Goal: Task Accomplishment & Management: Use online tool/utility

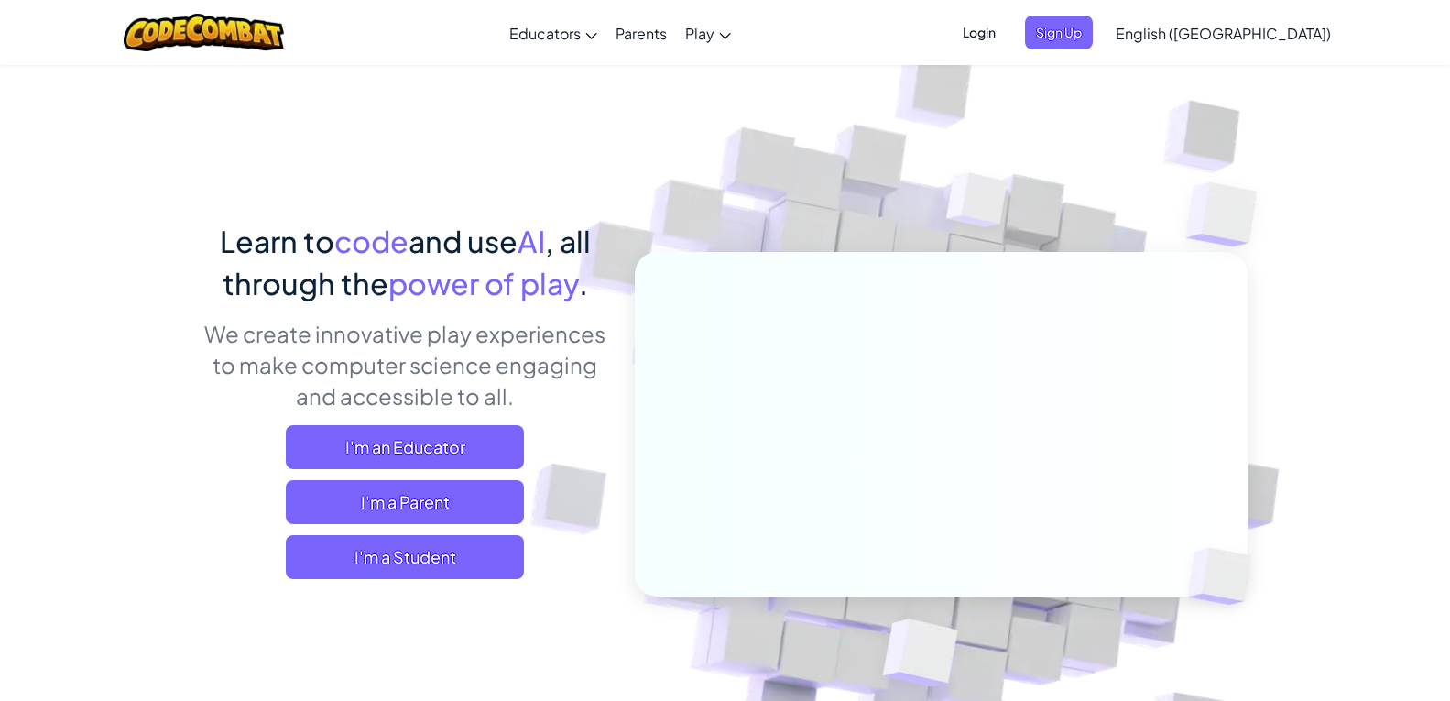
click at [456, 199] on div "Learn to code and use AI , all through the power of play . We create innovative…" at bounding box center [725, 398] width 1044 height 668
click at [449, 203] on div "Learn to code and use AI , all through the power of play . We create innovative…" at bounding box center [725, 398] width 1044 height 668
click at [444, 201] on div "Learn to code and use AI , all through the power of play . We create innovative…" at bounding box center [725, 398] width 1044 height 668
click at [407, 564] on span "I'm a Student" at bounding box center [405, 557] width 238 height 44
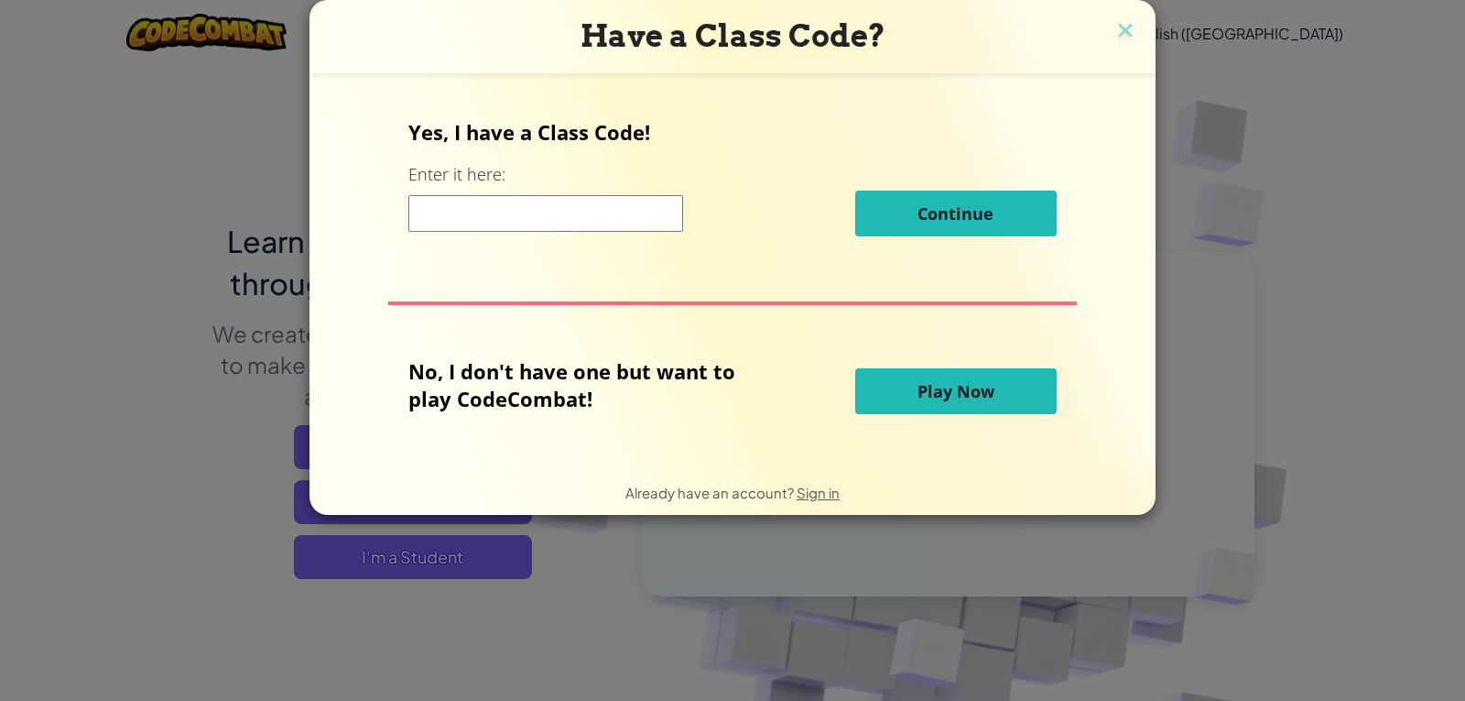
click at [970, 389] on span "Play Now" at bounding box center [956, 391] width 77 height 22
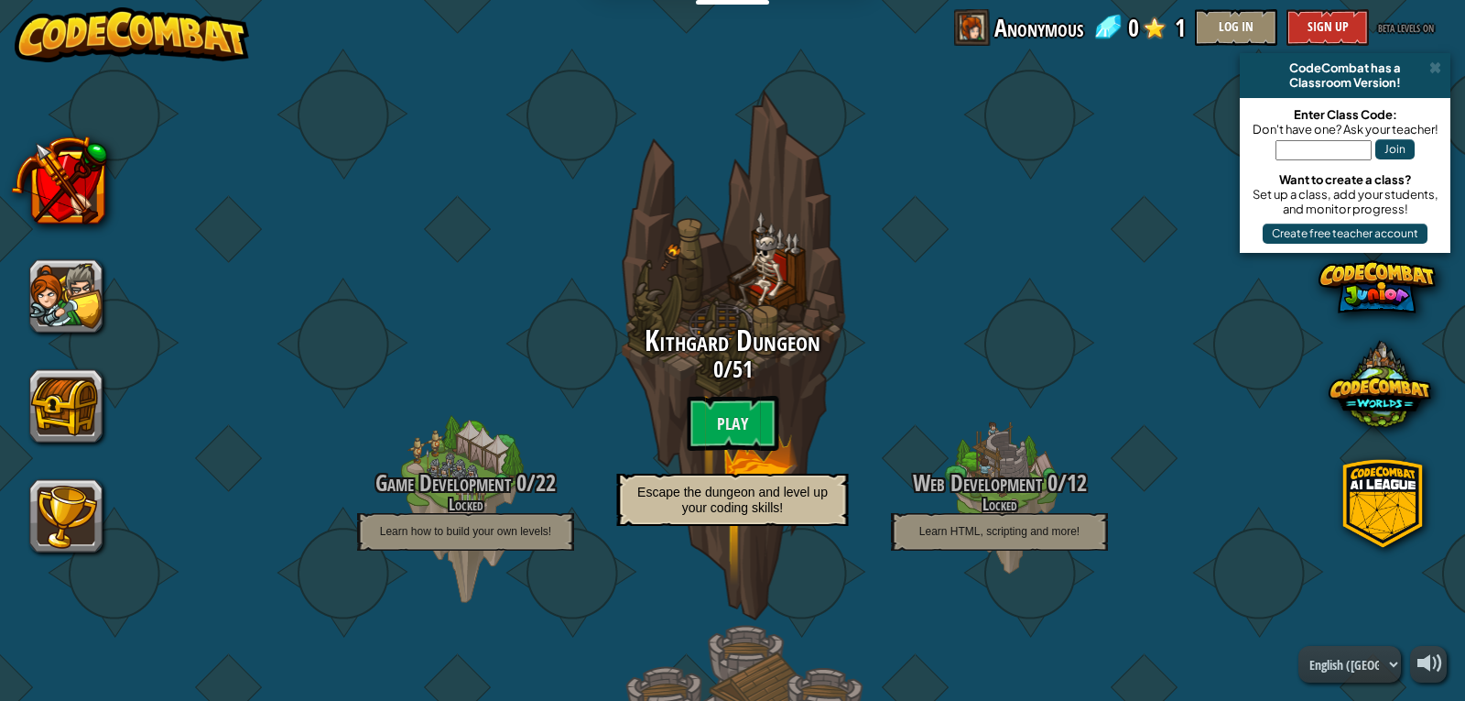
drag, startPoint x: 1188, startPoint y: 196, endPoint x: 1061, endPoint y: 117, distance: 148.9
click at [1115, 24] on span at bounding box center [1107, 27] width 27 height 27
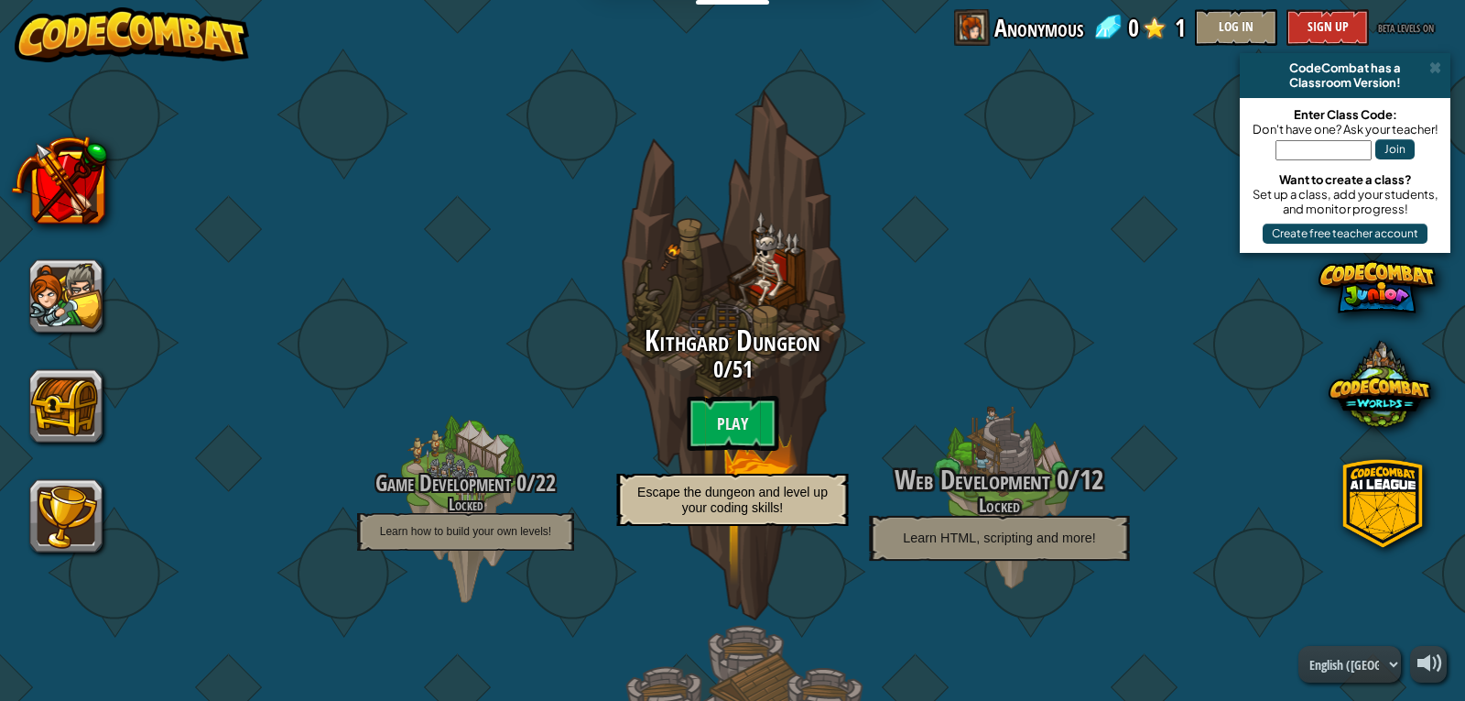
click at [957, 386] on div at bounding box center [999, 499] width 174 height 348
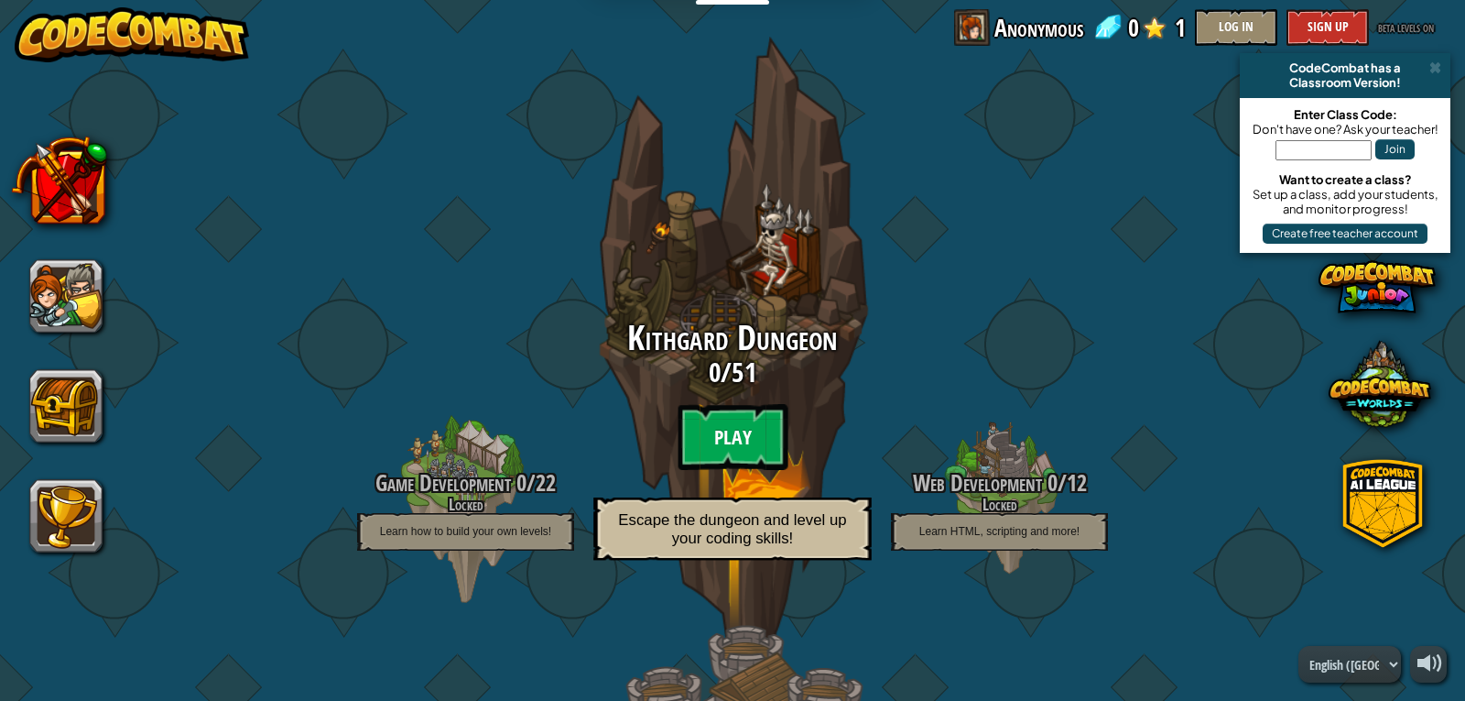
click at [700, 428] on btn "Play" at bounding box center [733, 437] width 110 height 66
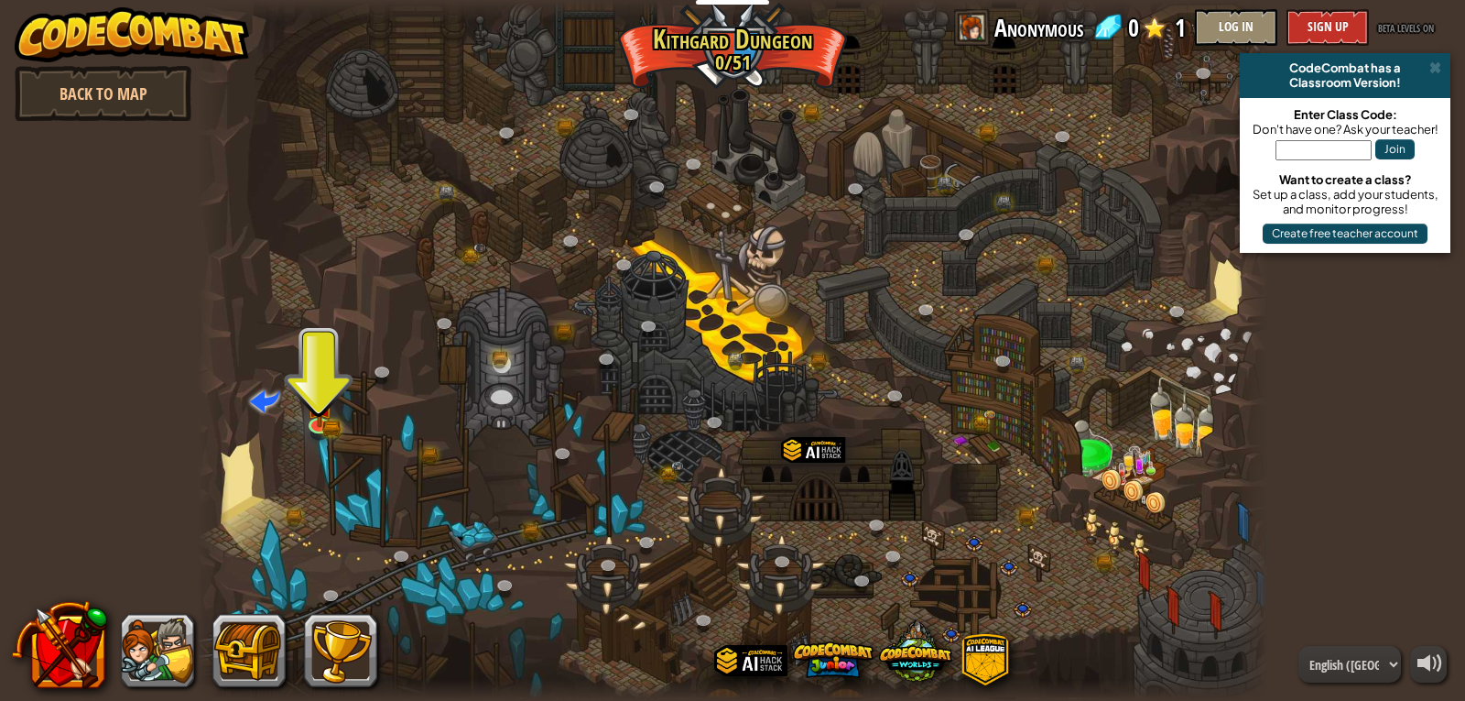
drag, startPoint x: 286, startPoint y: 451, endPoint x: 295, endPoint y: 424, distance: 28.1
click at [294, 426] on div at bounding box center [732, 350] width 1071 height 701
click at [323, 408] on img at bounding box center [319, 394] width 27 height 60
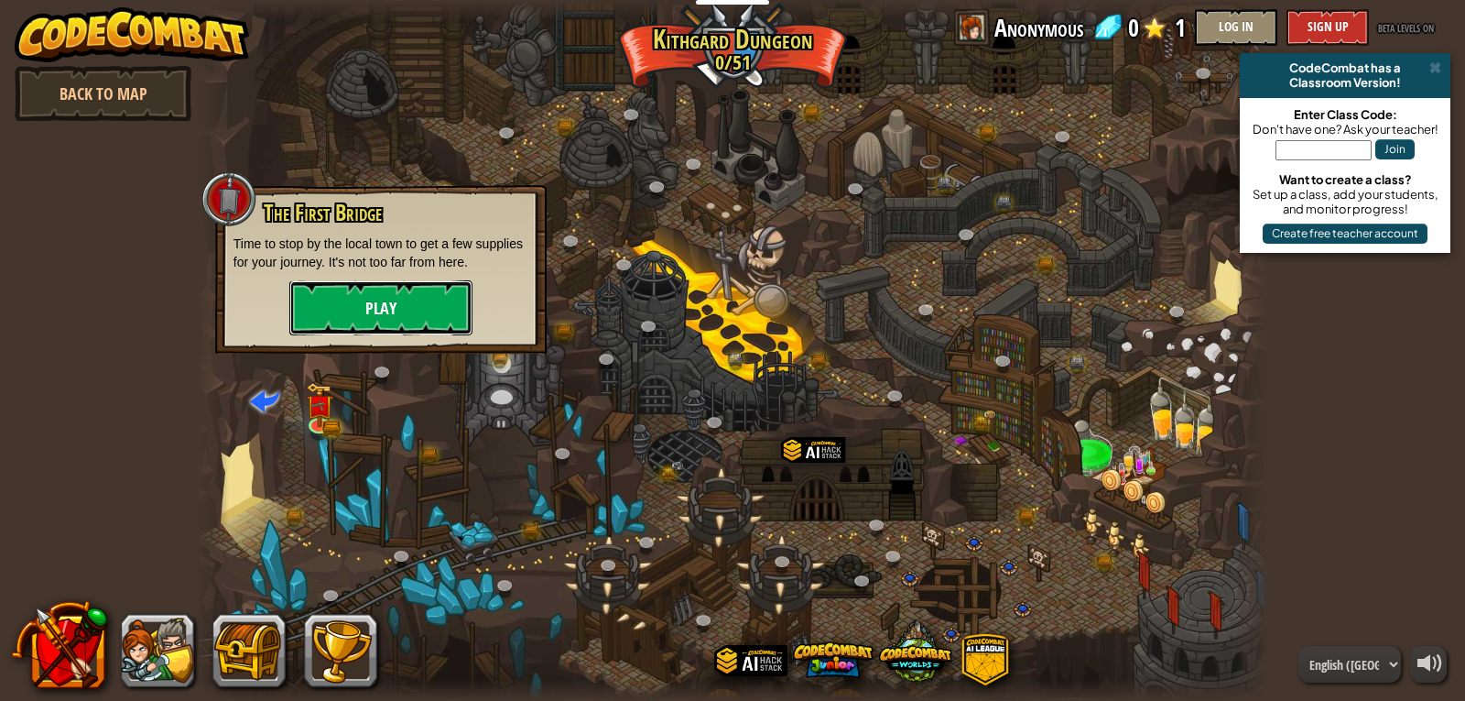
drag, startPoint x: 417, startPoint y: 316, endPoint x: 405, endPoint y: 323, distance: 14.0
click at [405, 323] on button "Play" at bounding box center [380, 307] width 183 height 55
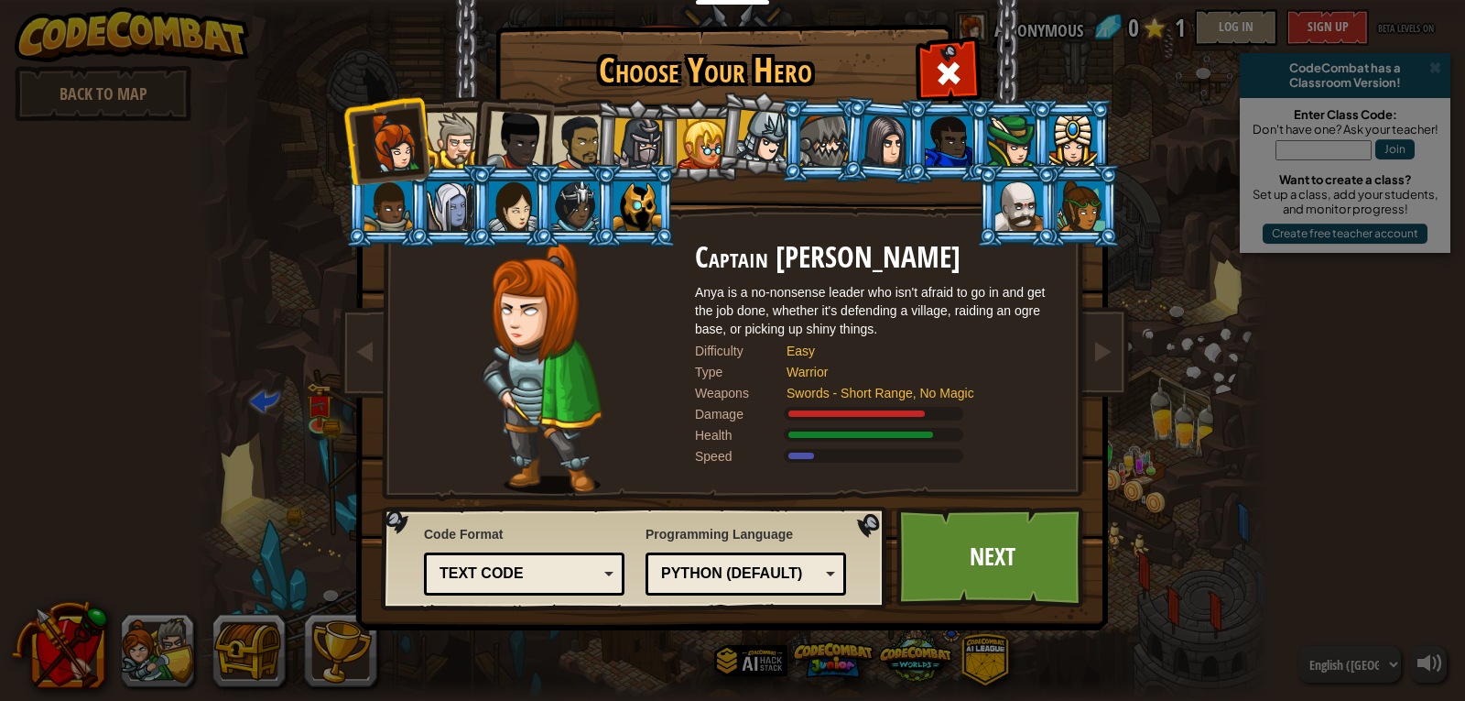
click at [703, 148] on div at bounding box center [701, 143] width 49 height 49
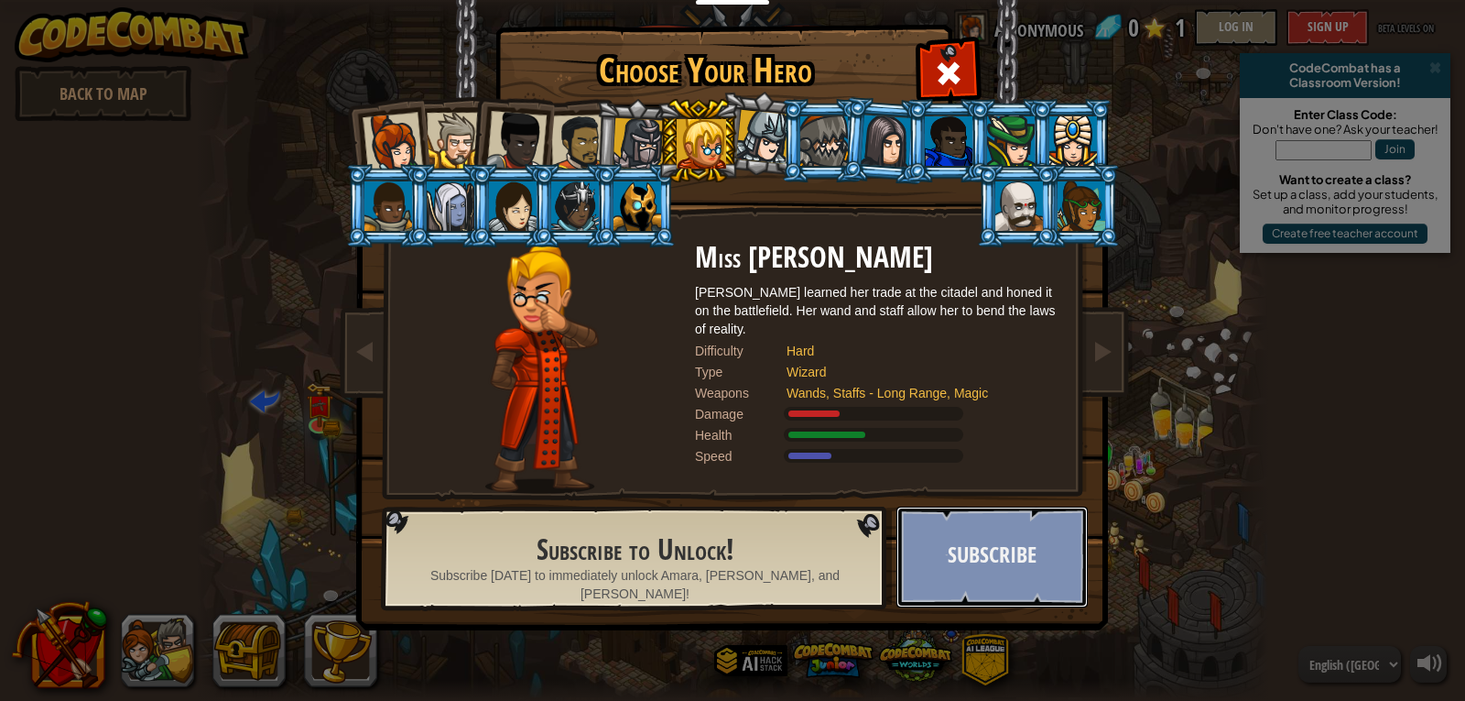
click at [1016, 568] on button "Subscribe" at bounding box center [991, 556] width 191 height 101
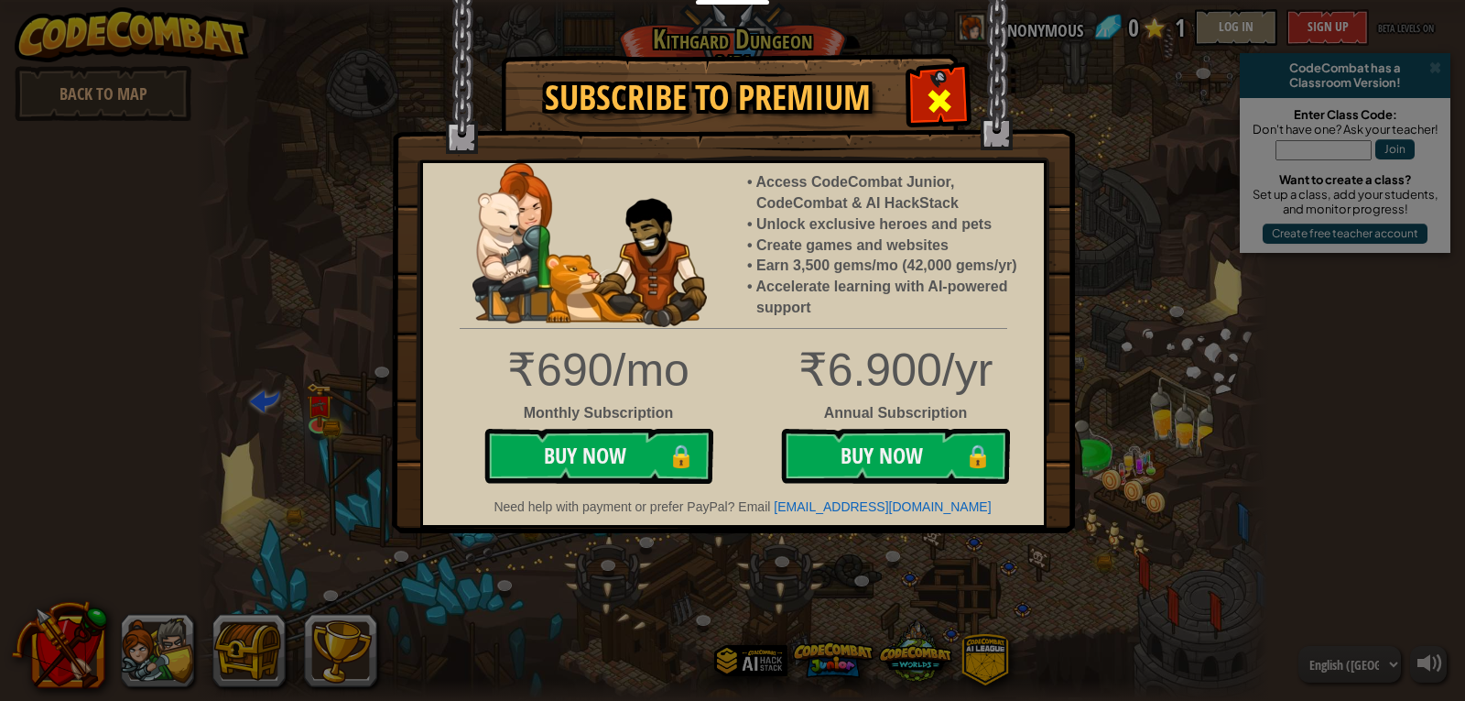
click at [926, 103] on span at bounding box center [939, 100] width 29 height 29
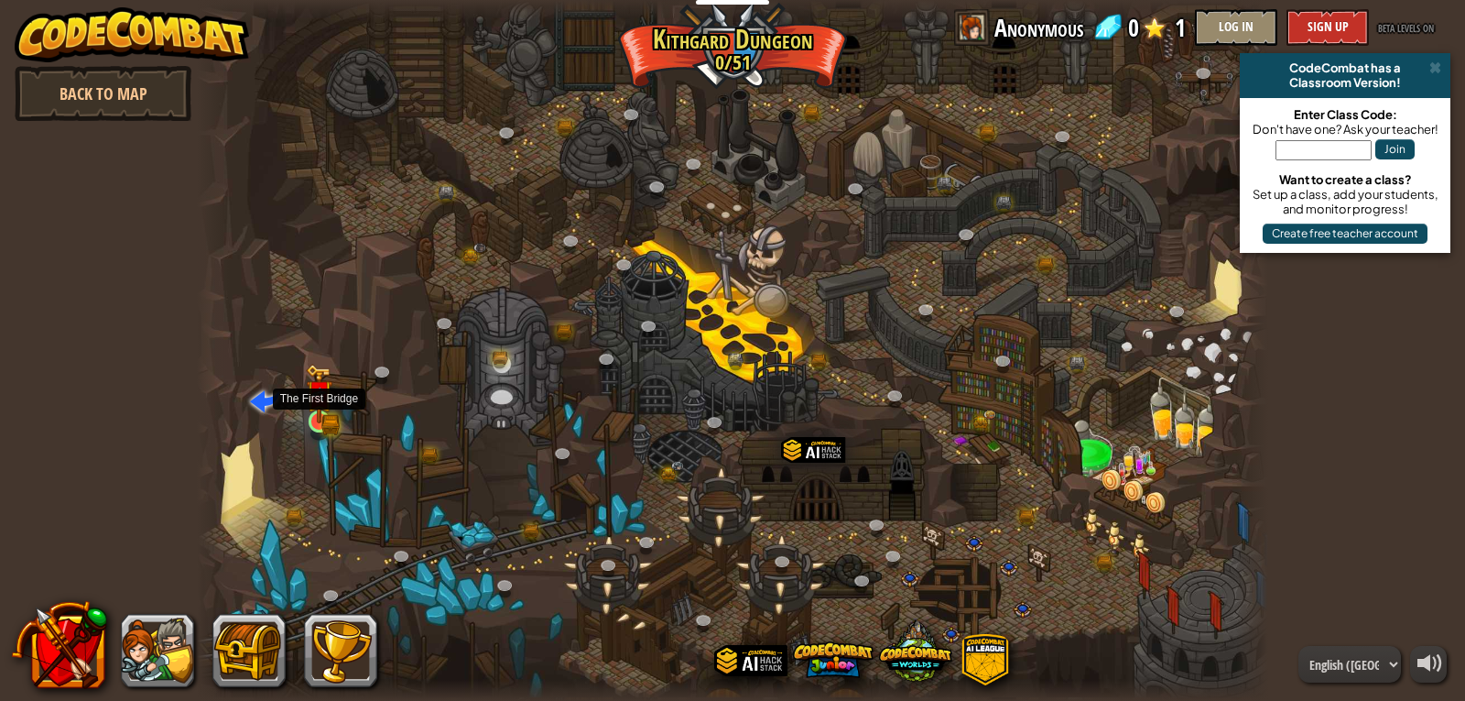
click at [320, 401] on img at bounding box center [319, 394] width 16 height 16
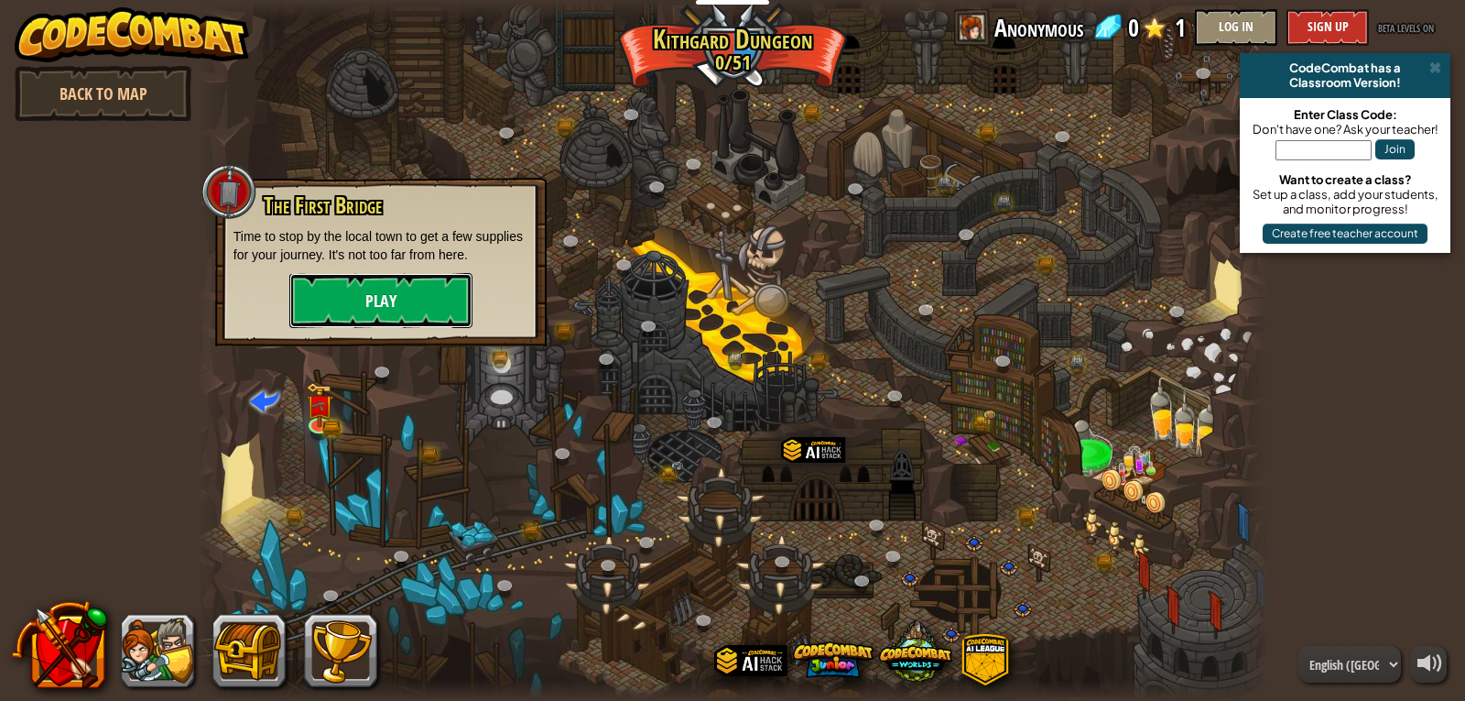
click at [377, 297] on button "Play" at bounding box center [380, 300] width 183 height 55
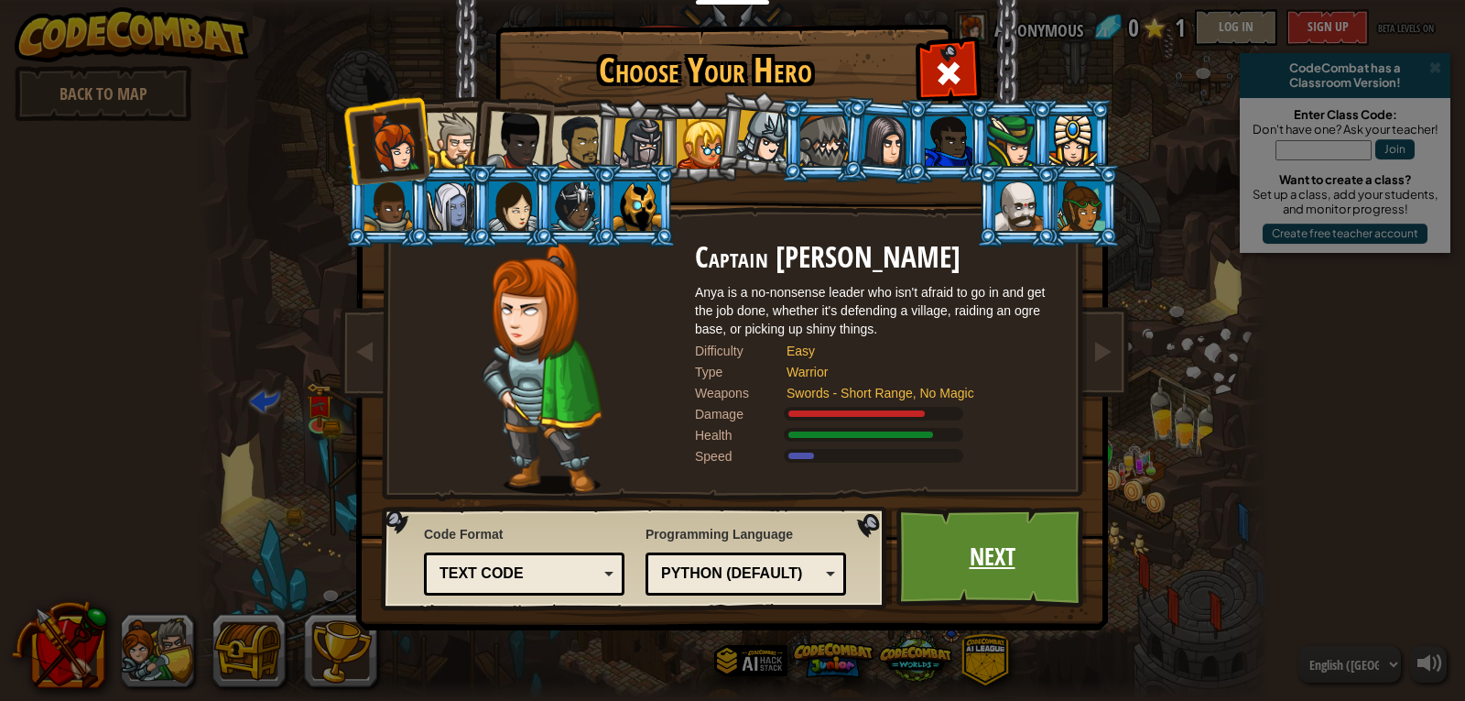
click at [913, 563] on link "Next" at bounding box center [991, 556] width 191 height 101
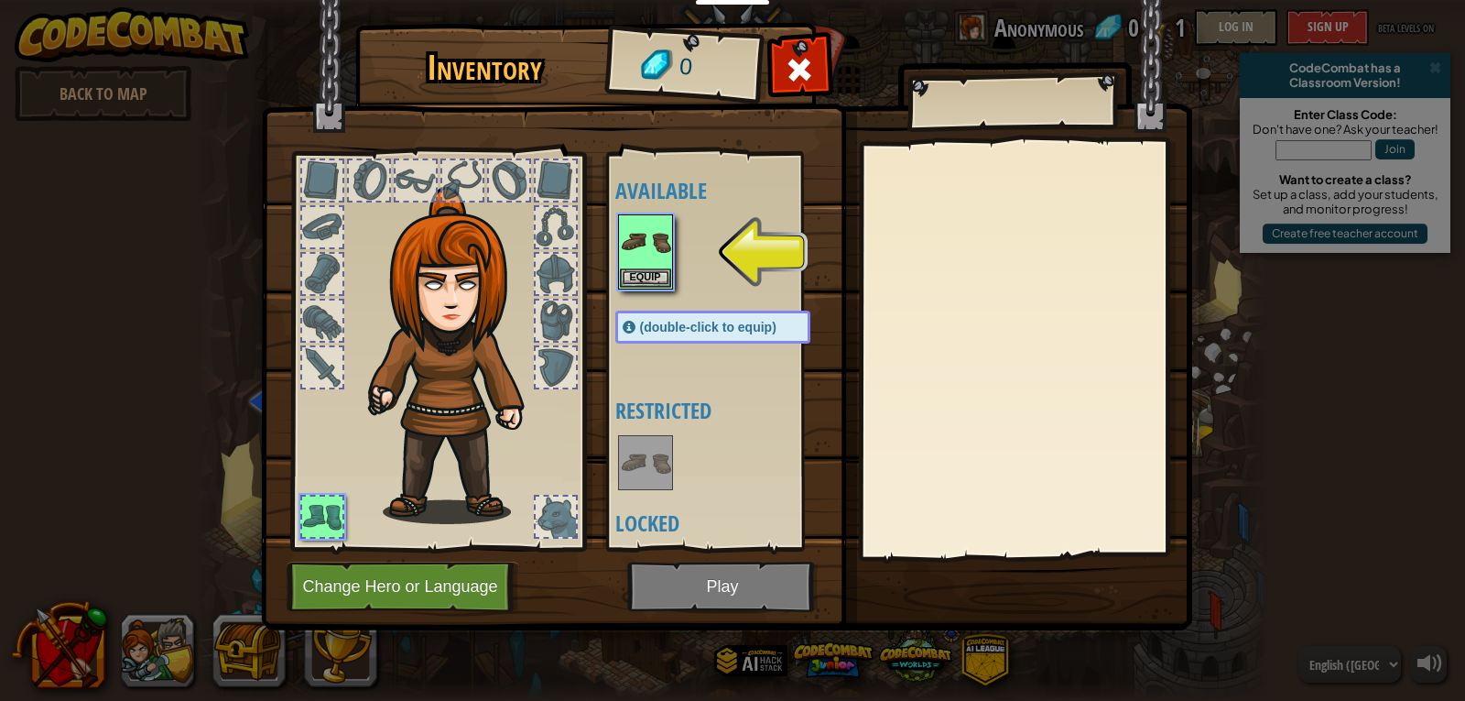
click at [684, 252] on div at bounding box center [731, 252] width 232 height 81
click at [664, 247] on img at bounding box center [645, 241] width 51 height 51
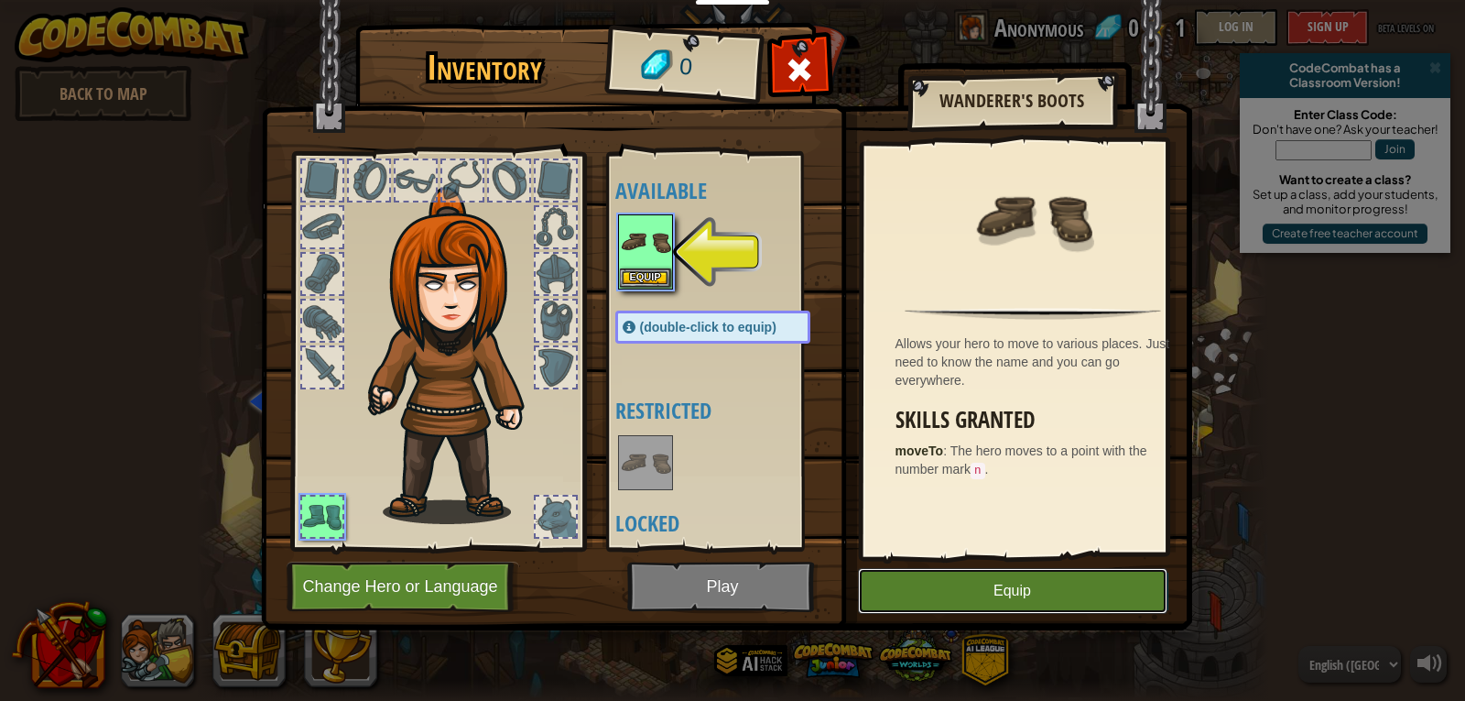
drag, startPoint x: 1058, startPoint y: 580, endPoint x: 809, endPoint y: 600, distance: 249.9
click at [1050, 581] on button "Equip" at bounding box center [1013, 591] width 310 height 46
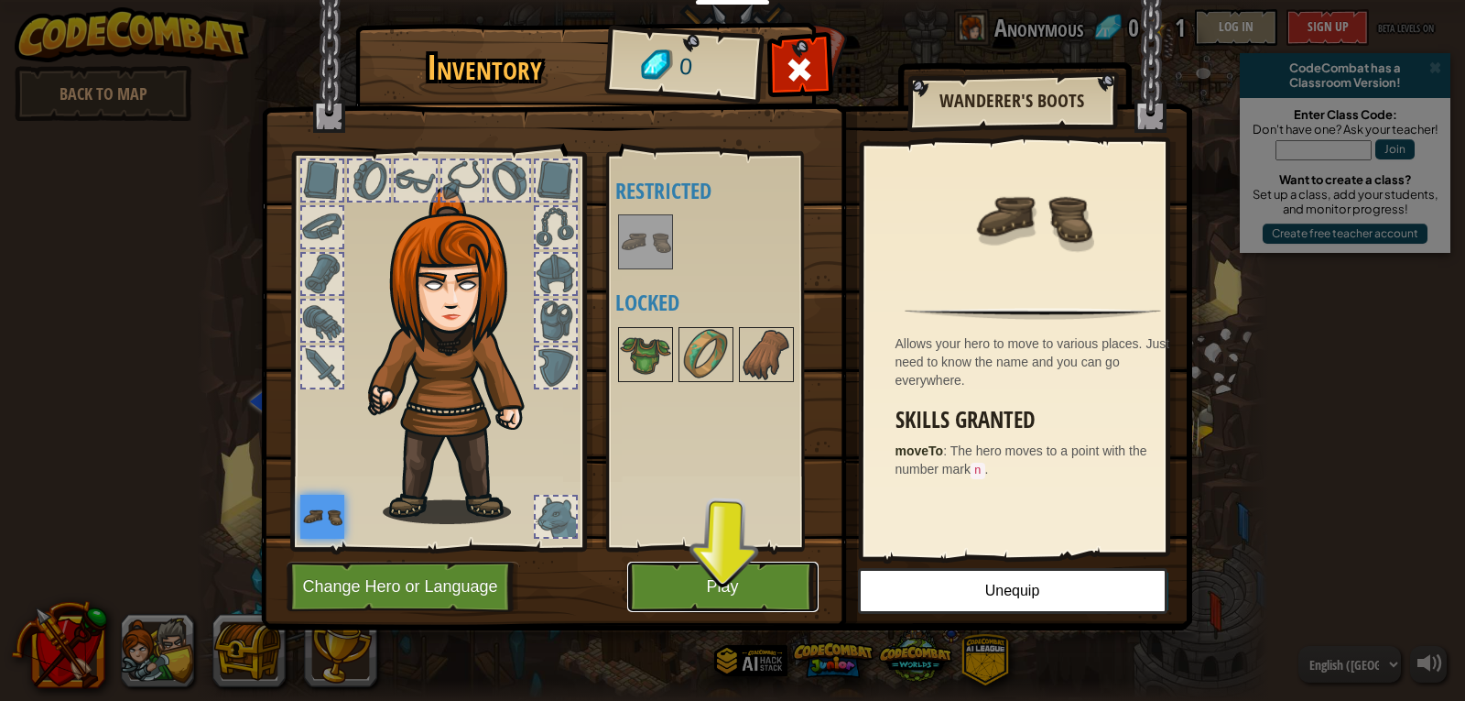
click at [690, 575] on button "Play" at bounding box center [722, 586] width 191 height 50
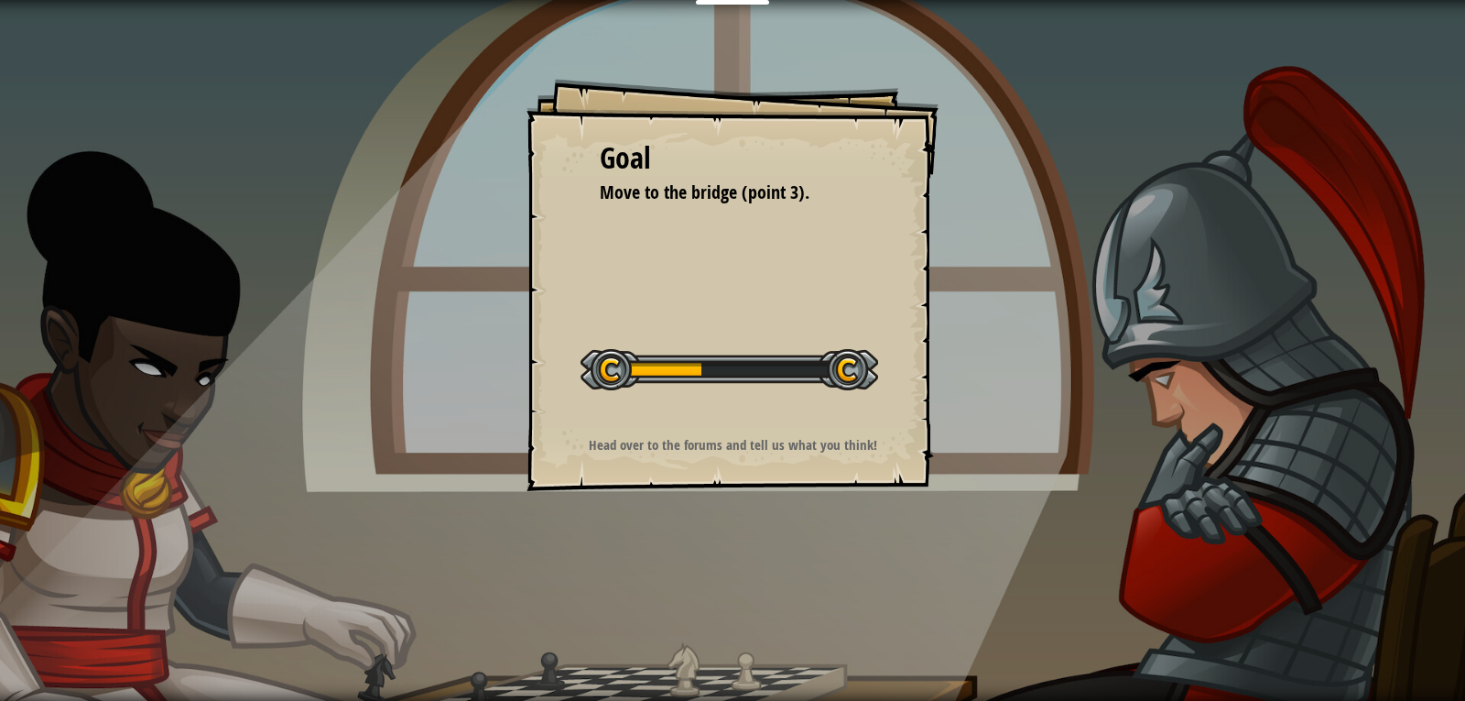
click at [672, 579] on div "Goal Move to the bridge (point 3). Start Level Error loading from server. Try r…" at bounding box center [732, 350] width 1465 height 701
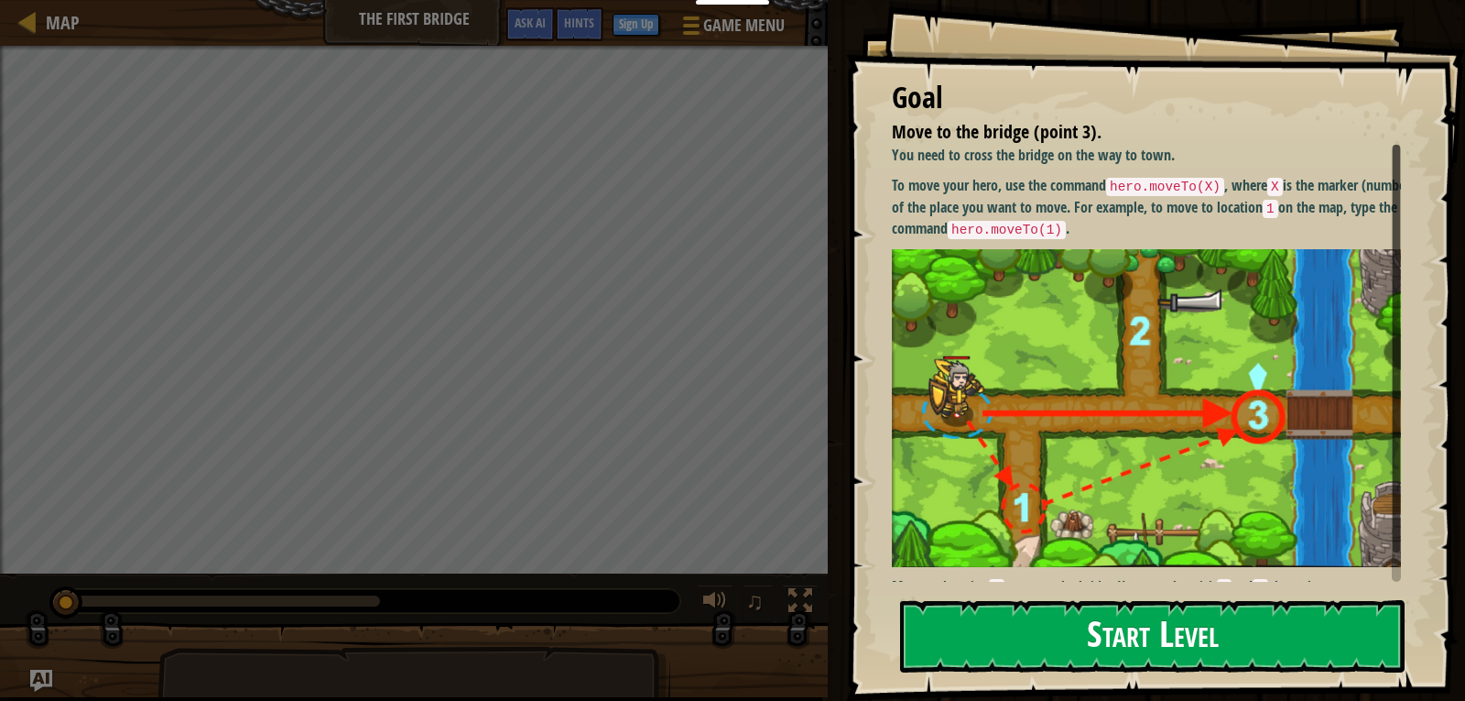
click at [1005, 631] on button "Start Level" at bounding box center [1152, 636] width 505 height 72
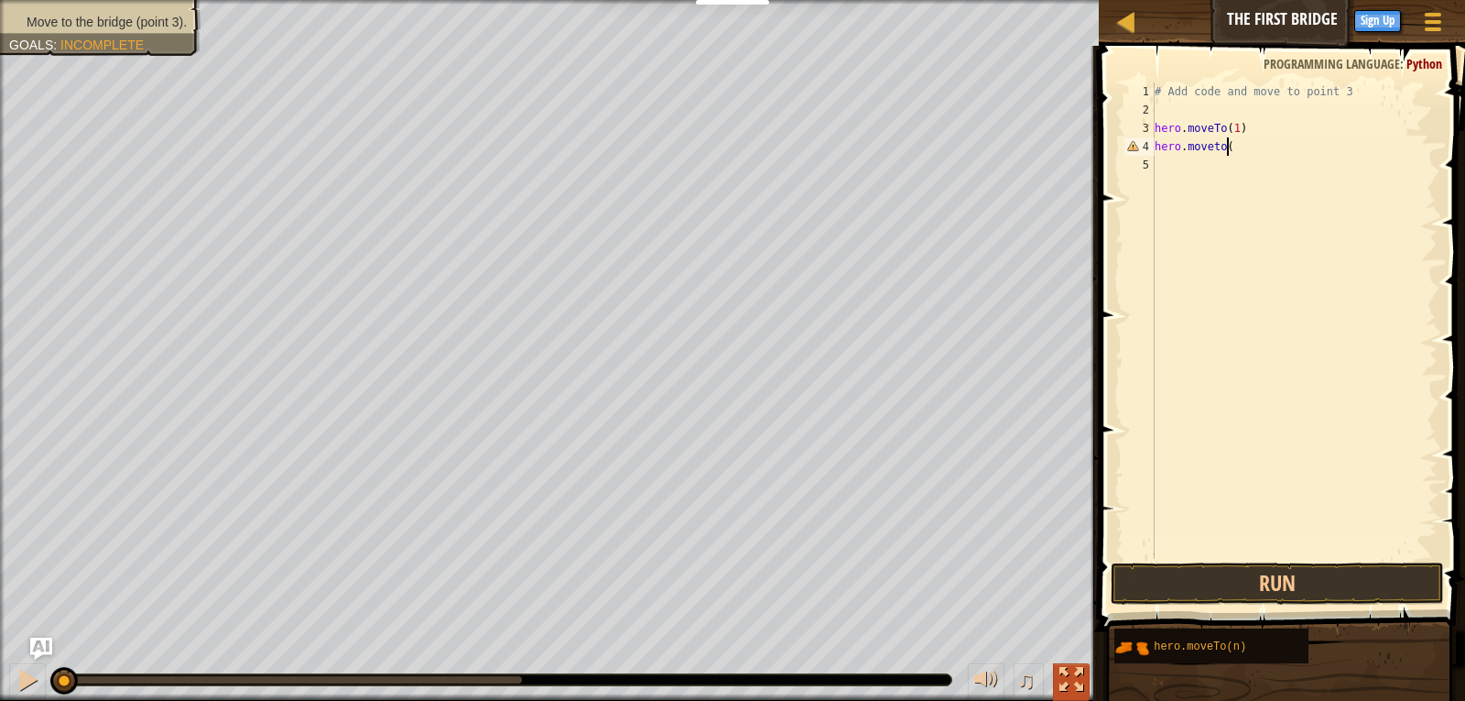
scroll to position [8, 5]
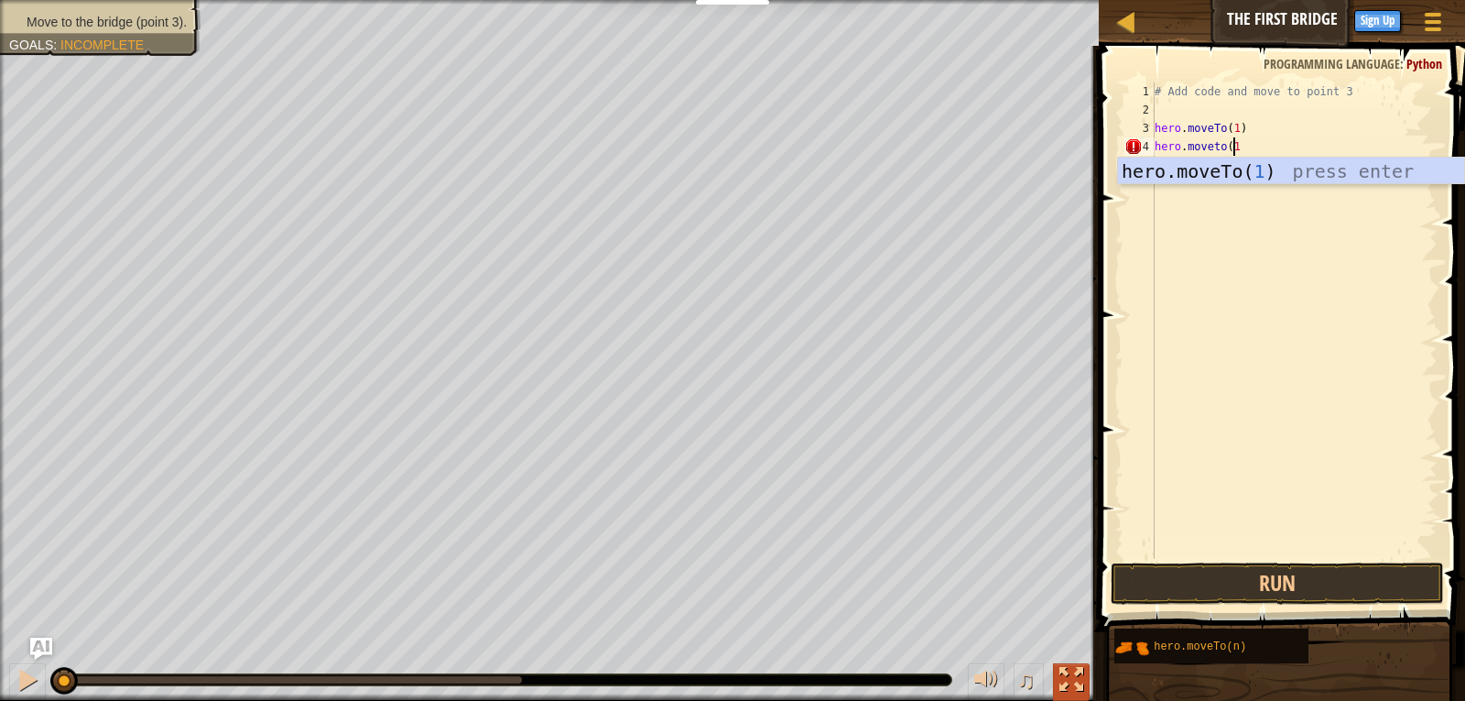
type textarea "hero.moveto(1)"
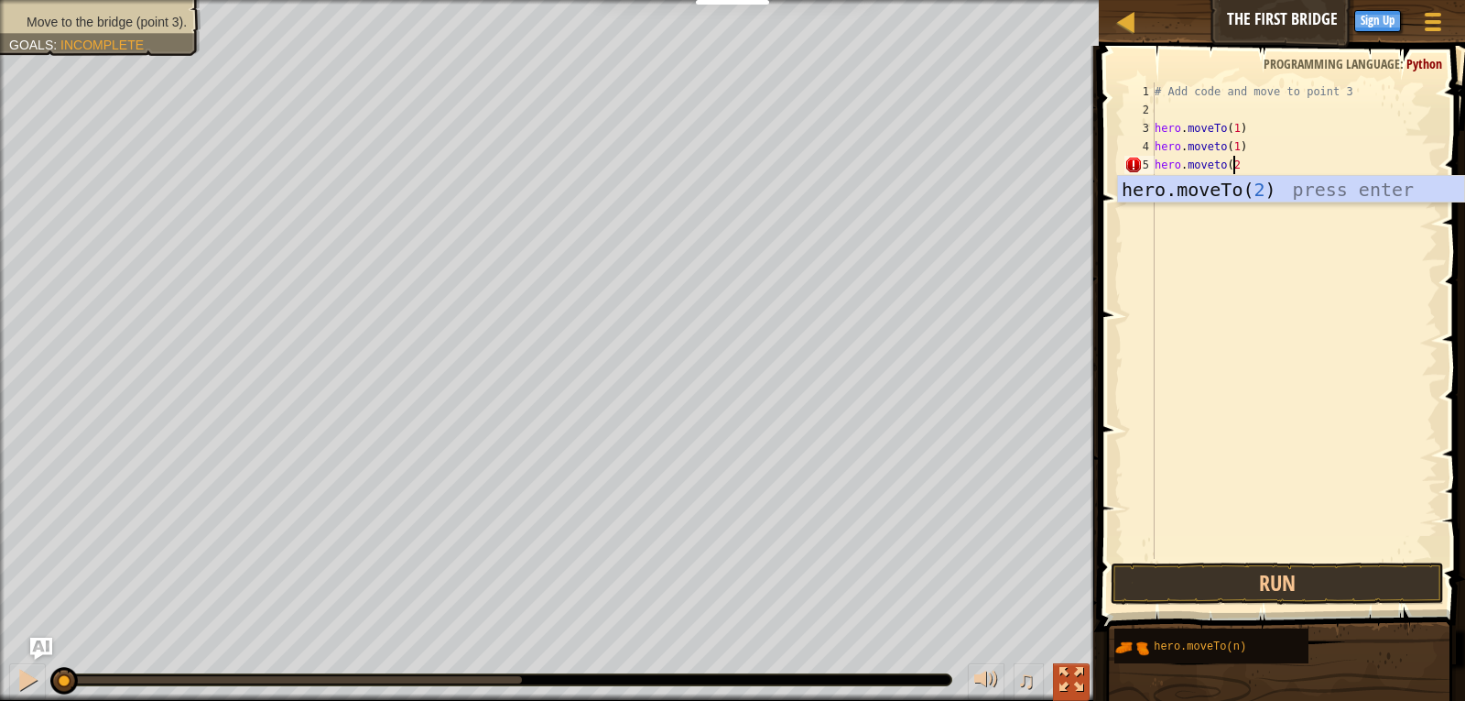
type textarea "hero.moveto(2)"
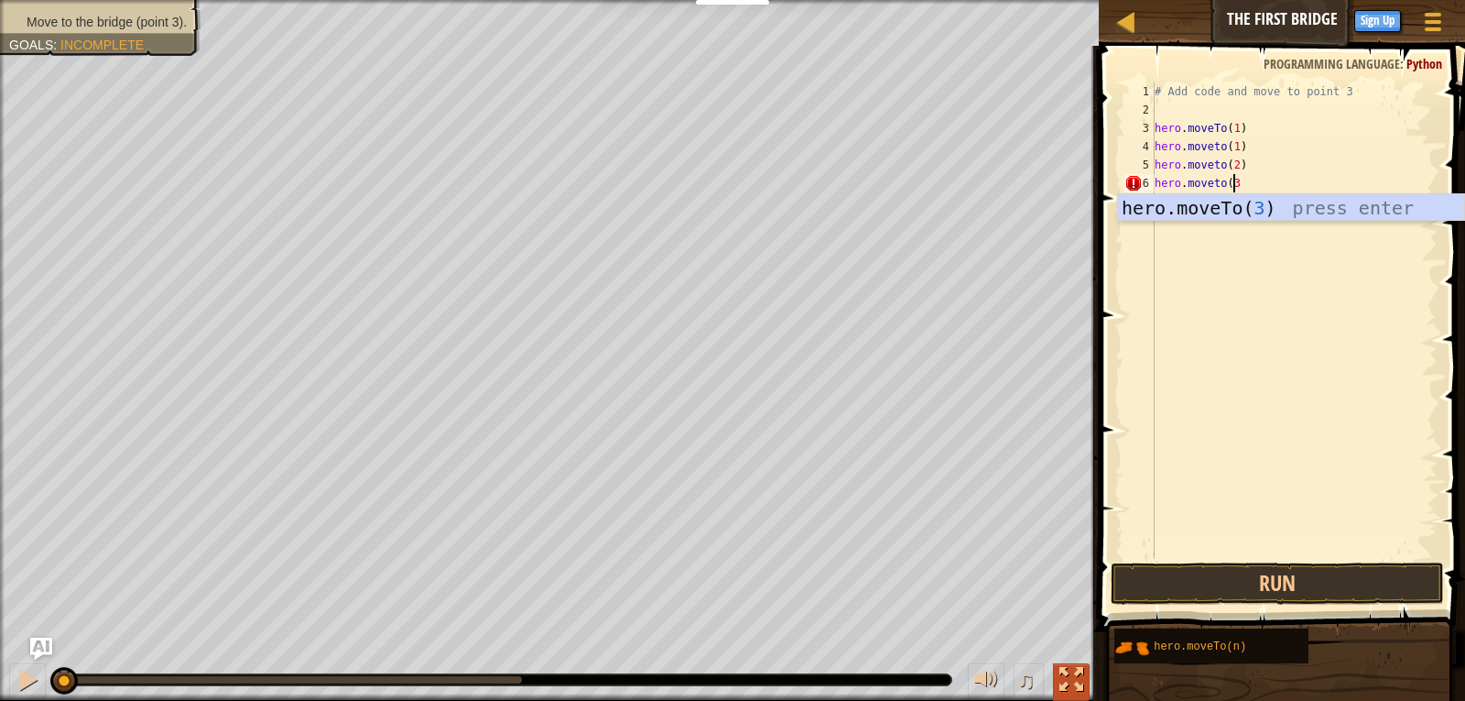
type textarea "hero.moveto(3)"
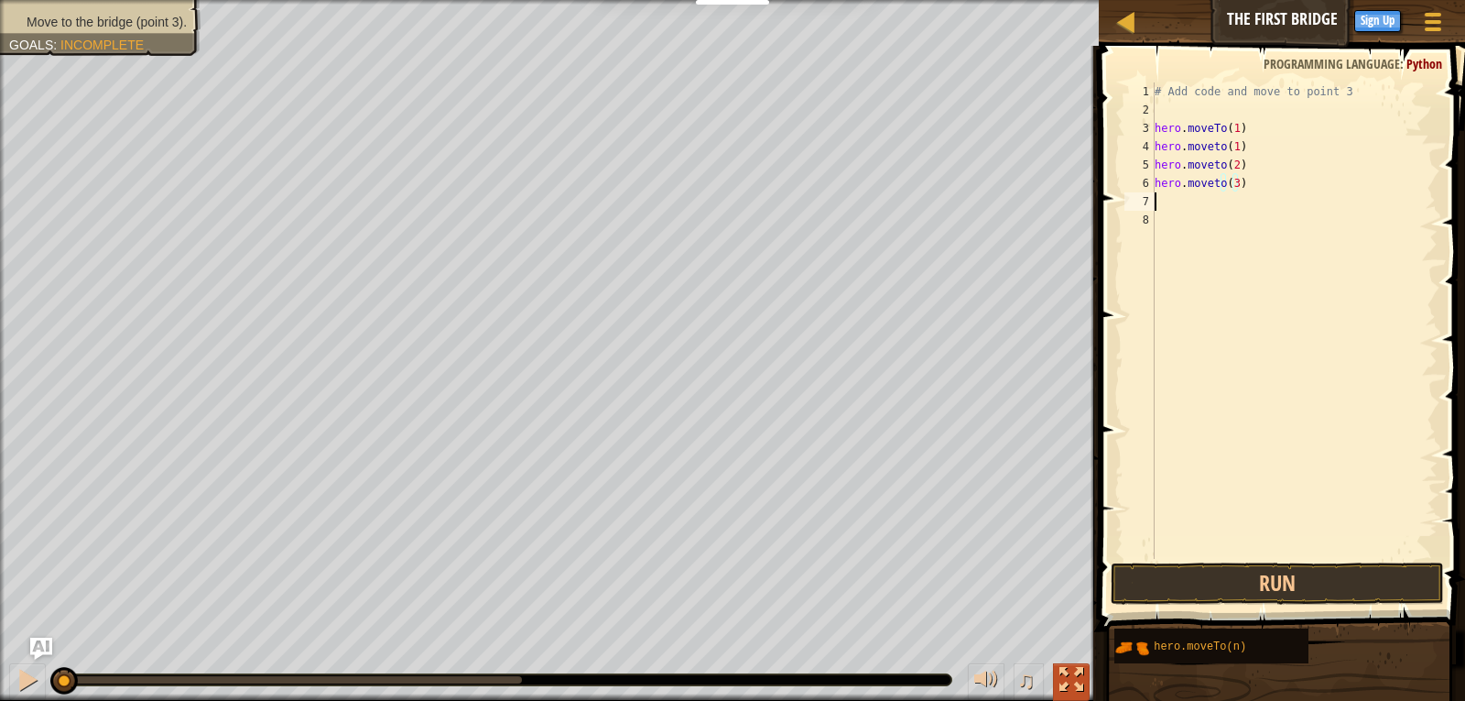
scroll to position [8, 0]
click at [1155, 595] on button "Run" at bounding box center [1278, 583] width 334 height 42
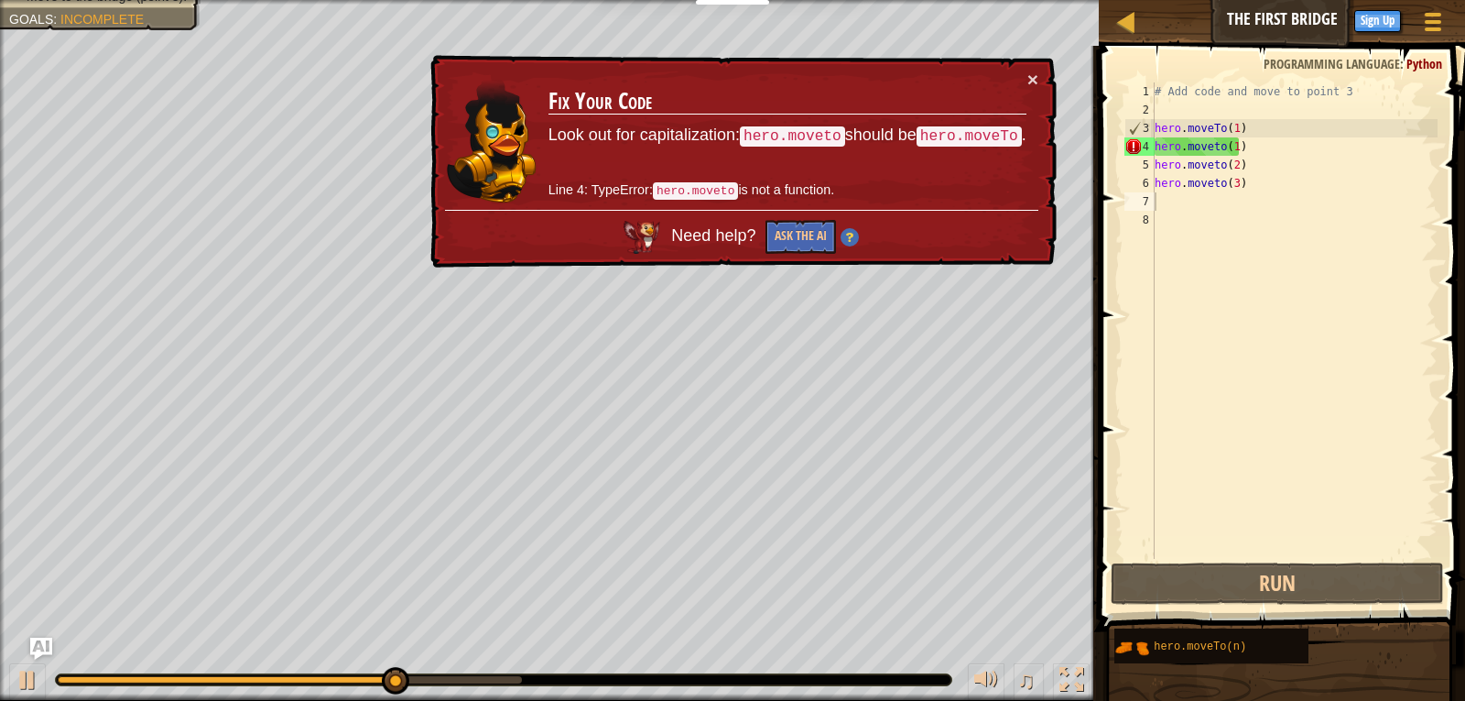
click at [1026, 74] on td "Fix Your Code Look out for capitalization: hero.moveto should be hero.moveTo . …" at bounding box center [788, 140] width 480 height 140
click at [1030, 74] on button "×" at bounding box center [1032, 79] width 11 height 19
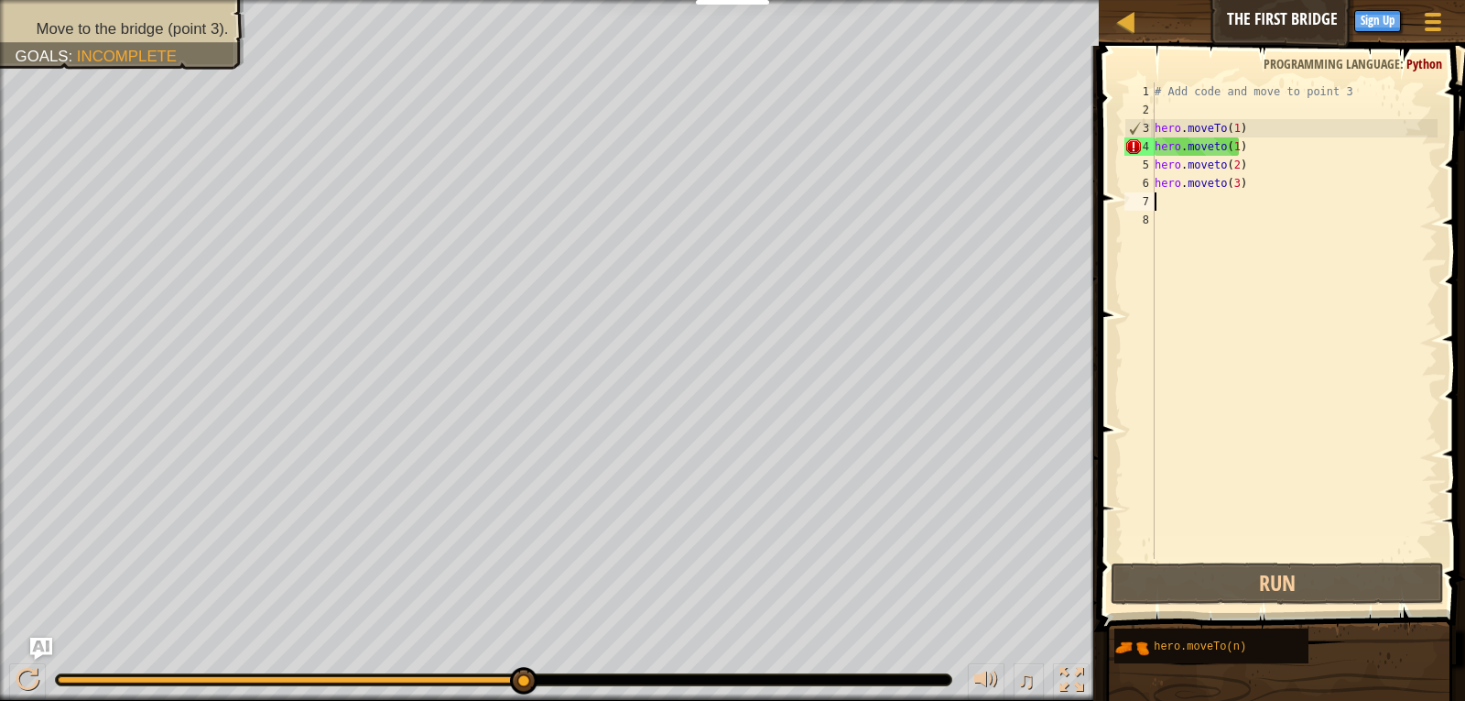
click at [1241, 138] on div "# Add code and move to point 3 hero . moveTo ( 1 ) hero . moveto ( 1 ) hero . m…" at bounding box center [1294, 338] width 287 height 513
click at [1239, 139] on div "# Add code and move to point 3 hero . moveTo ( 1 ) hero . moveto ( 1 ) hero . m…" at bounding box center [1294, 338] width 287 height 513
click at [1244, 176] on div "# Add code and move to point 3 hero . moveTo ( 1 ) hero . moveto ( 1 ) hero . m…" at bounding box center [1294, 338] width 287 height 513
type textarea "hero.moveto(3)"
click at [1202, 203] on div "# Add code and move to point 3 hero . moveTo ( 1 ) hero . moveto ( 1 ) hero . m…" at bounding box center [1294, 338] width 287 height 513
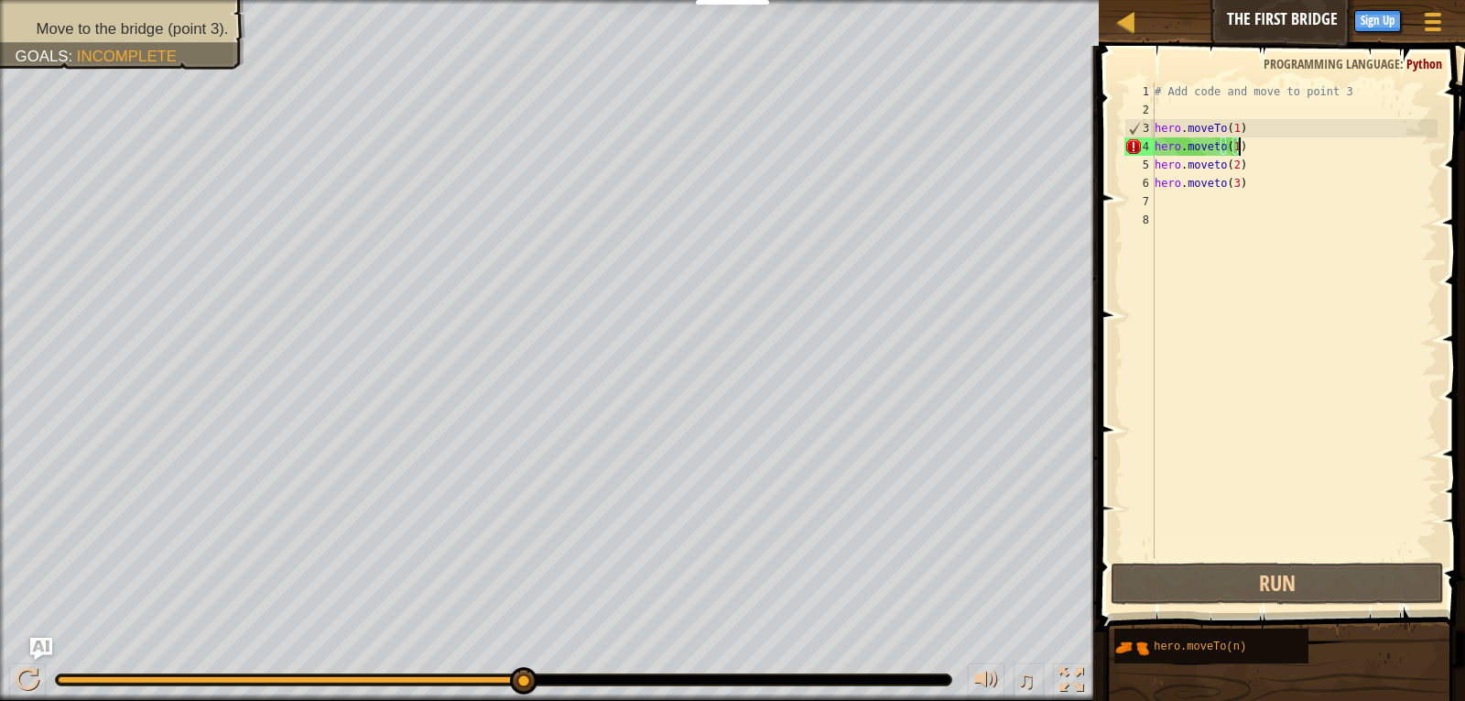
click at [1284, 150] on div "# Add code and move to point 3 hero . moveTo ( 1 ) hero . moveto ( 1 ) hero . m…" at bounding box center [1294, 338] width 287 height 513
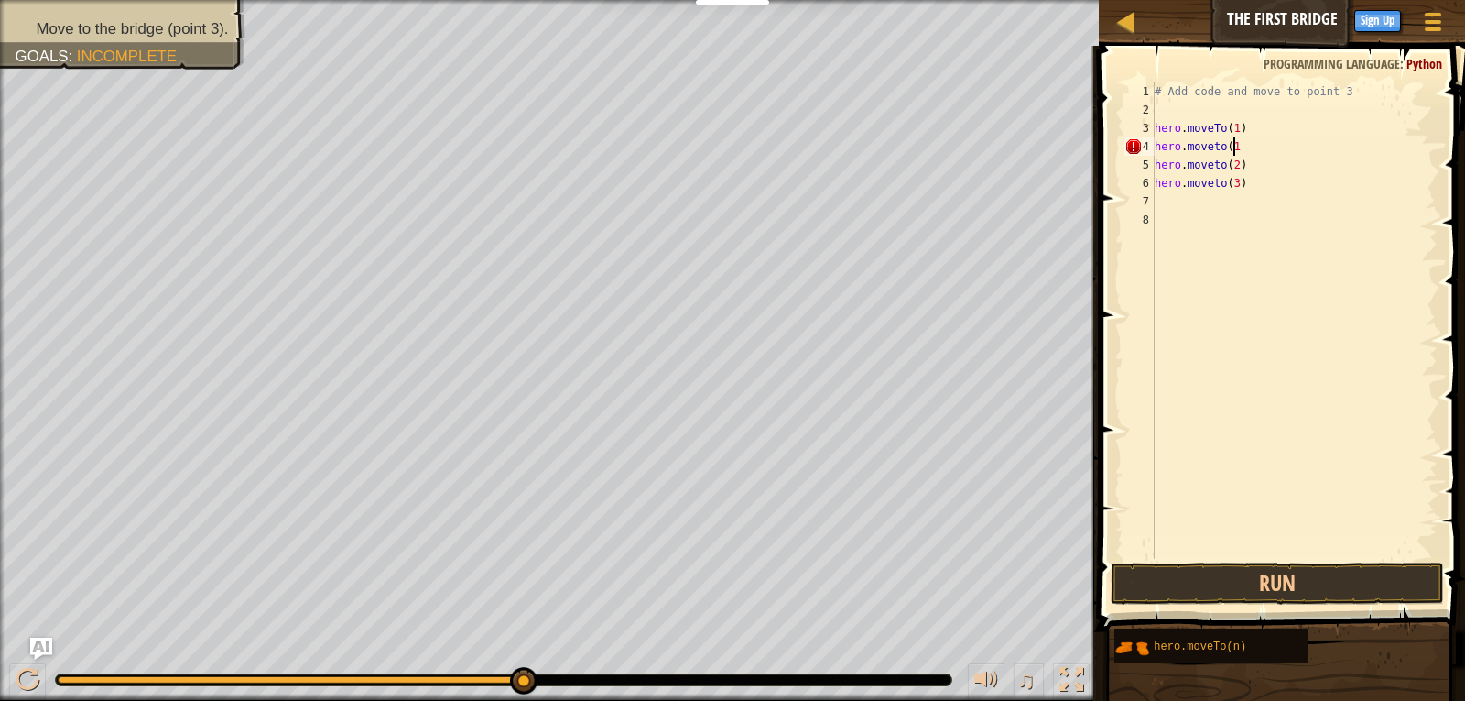
type textarea "hero.moveto(1)"
click at [1278, 587] on button "Run" at bounding box center [1278, 583] width 334 height 42
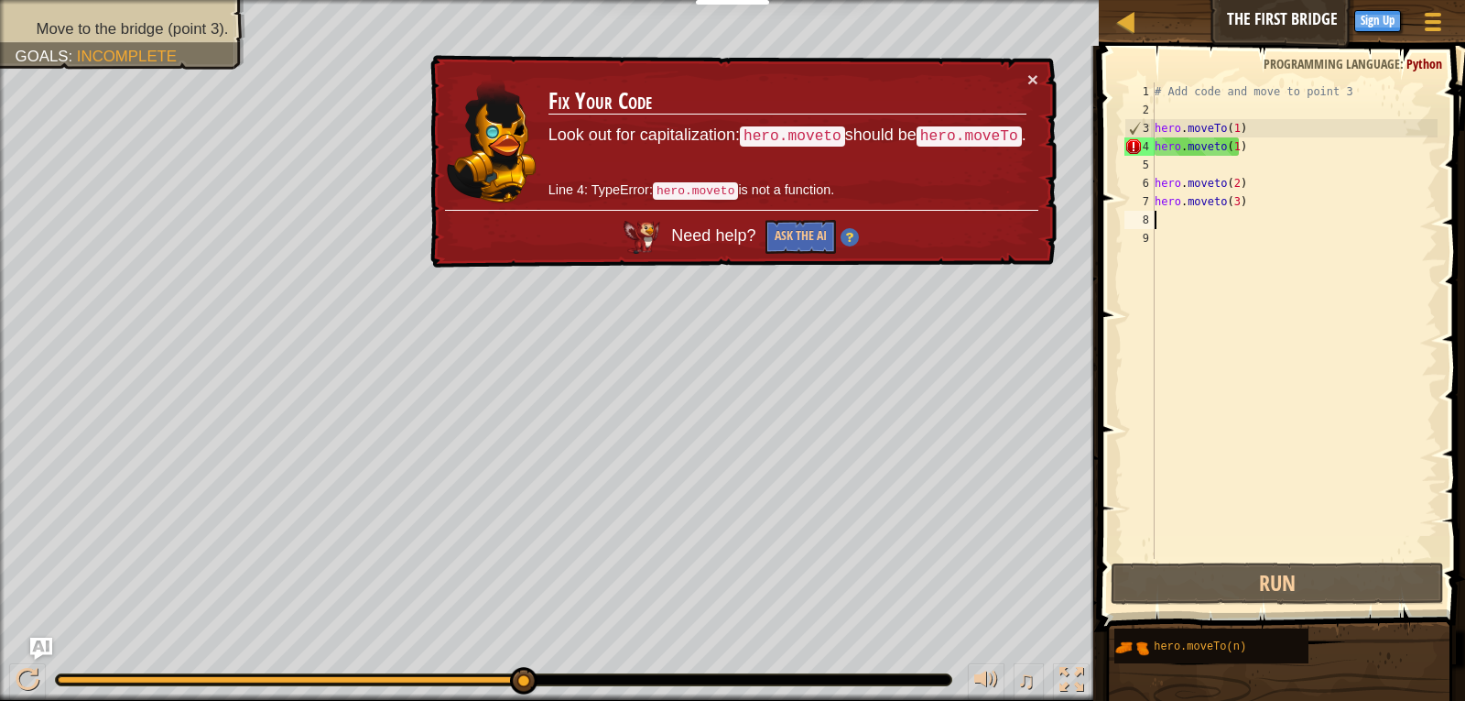
click at [1158, 218] on div "# Add code and move to point 3 hero . moveTo ( 1 ) hero . moveto ( 1 ) hero . m…" at bounding box center [1294, 338] width 287 height 513
click at [1242, 142] on div "# Add code and move to point 3 hero . moveTo ( 1 ) hero . moveto ( 1 ) hero . m…" at bounding box center [1294, 338] width 287 height 513
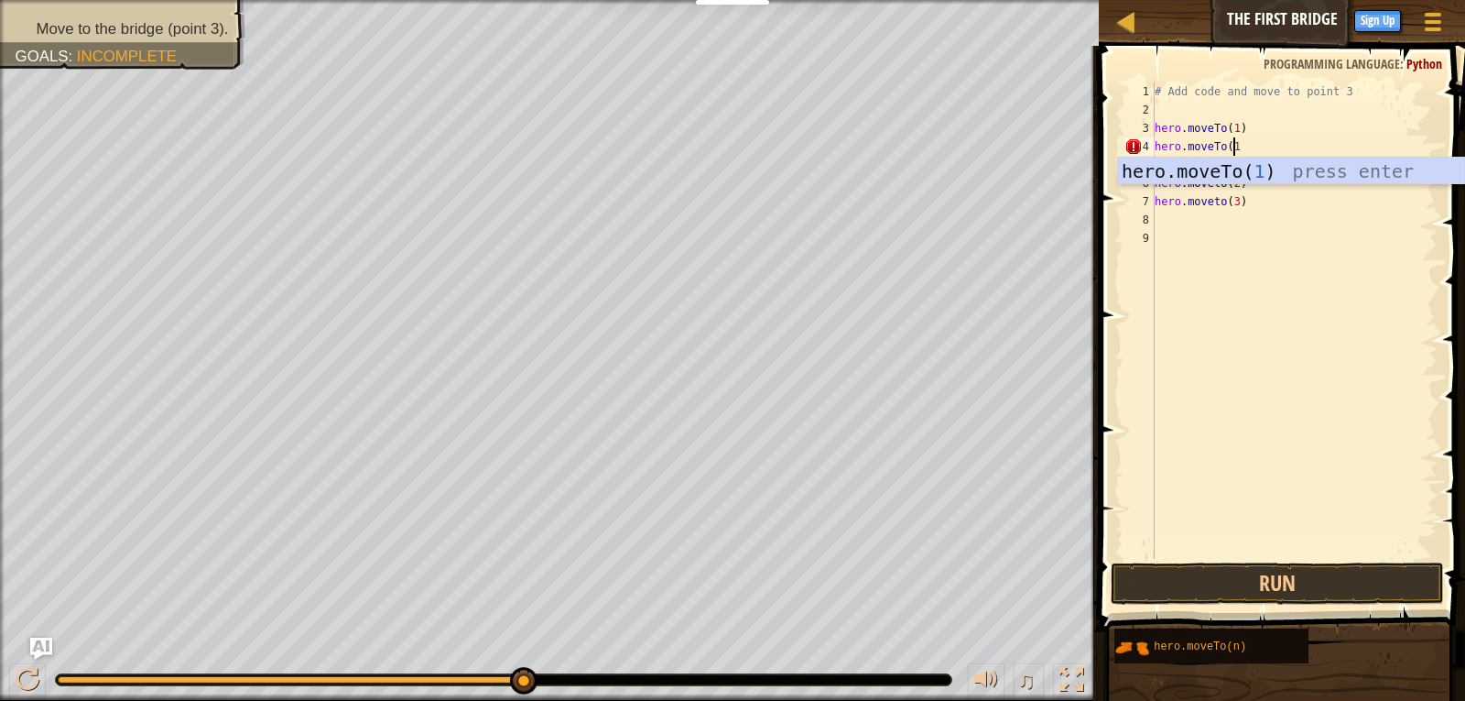
scroll to position [8, 6]
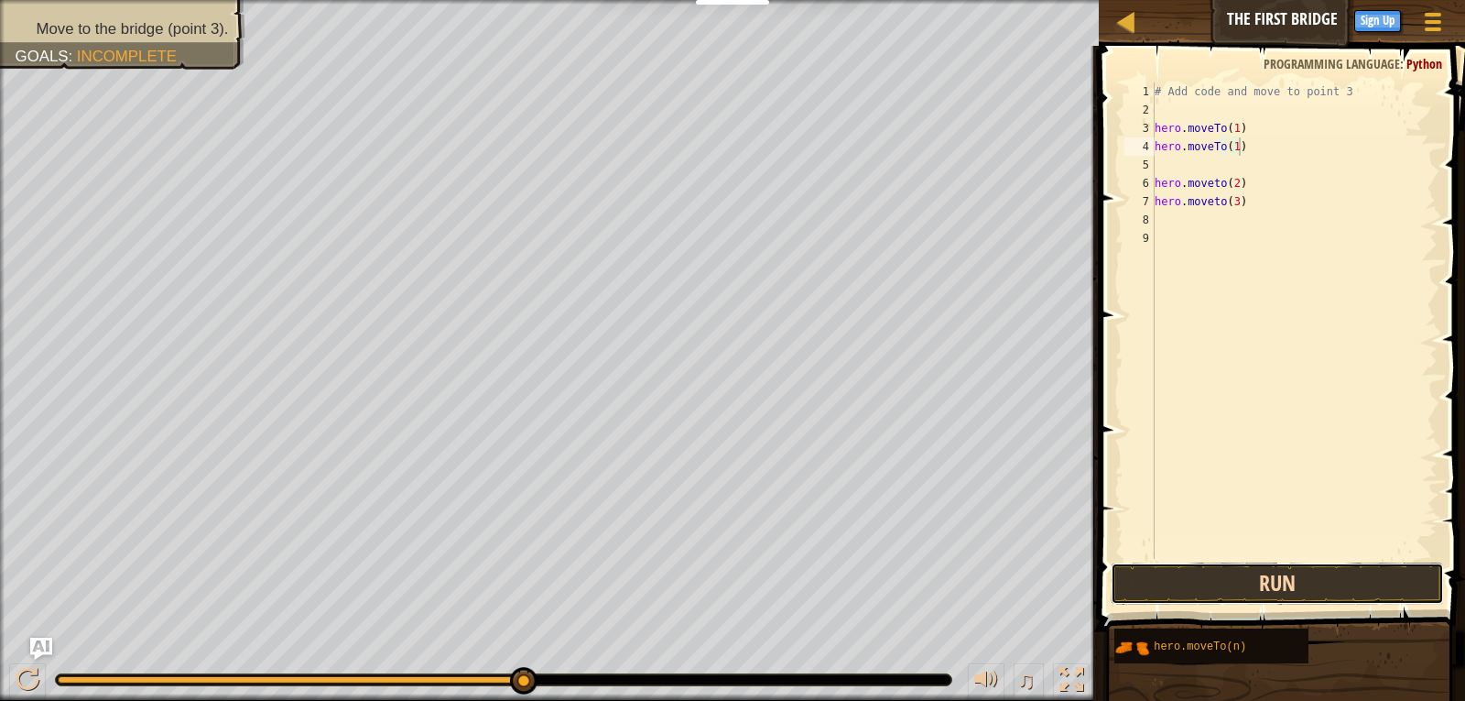
click at [1169, 570] on button "Run" at bounding box center [1278, 583] width 334 height 42
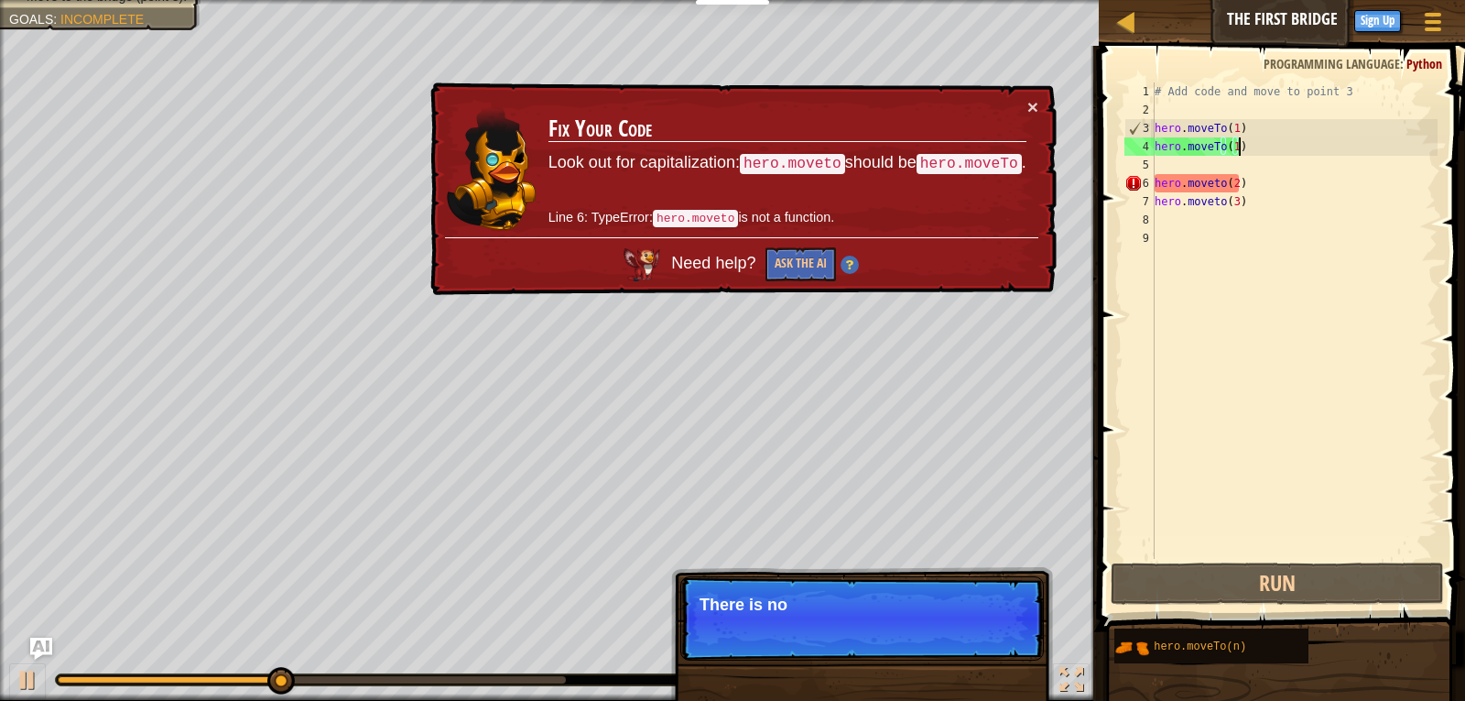
click at [1270, 185] on div "# Add code and move to point 3 hero . moveTo ( 1 ) hero . moveTo ( 1 ) hero . m…" at bounding box center [1294, 338] width 287 height 513
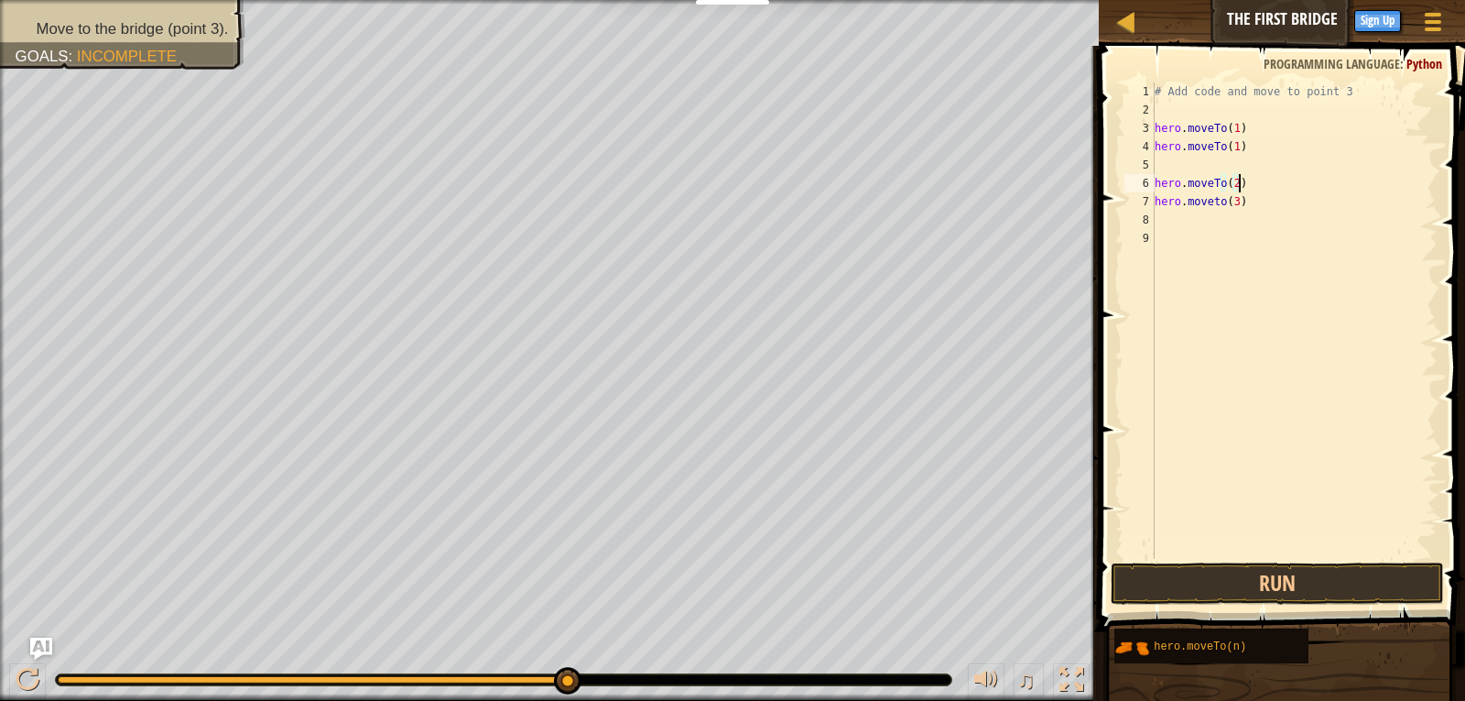
click at [1240, 203] on div "# Add code and move to point 3 hero . moveTo ( 1 ) hero . moveTo ( 1 ) hero . m…" at bounding box center [1294, 338] width 287 height 513
type textarea "hero.moveTo(3)"
click at [1219, 584] on button "Run" at bounding box center [1278, 583] width 334 height 42
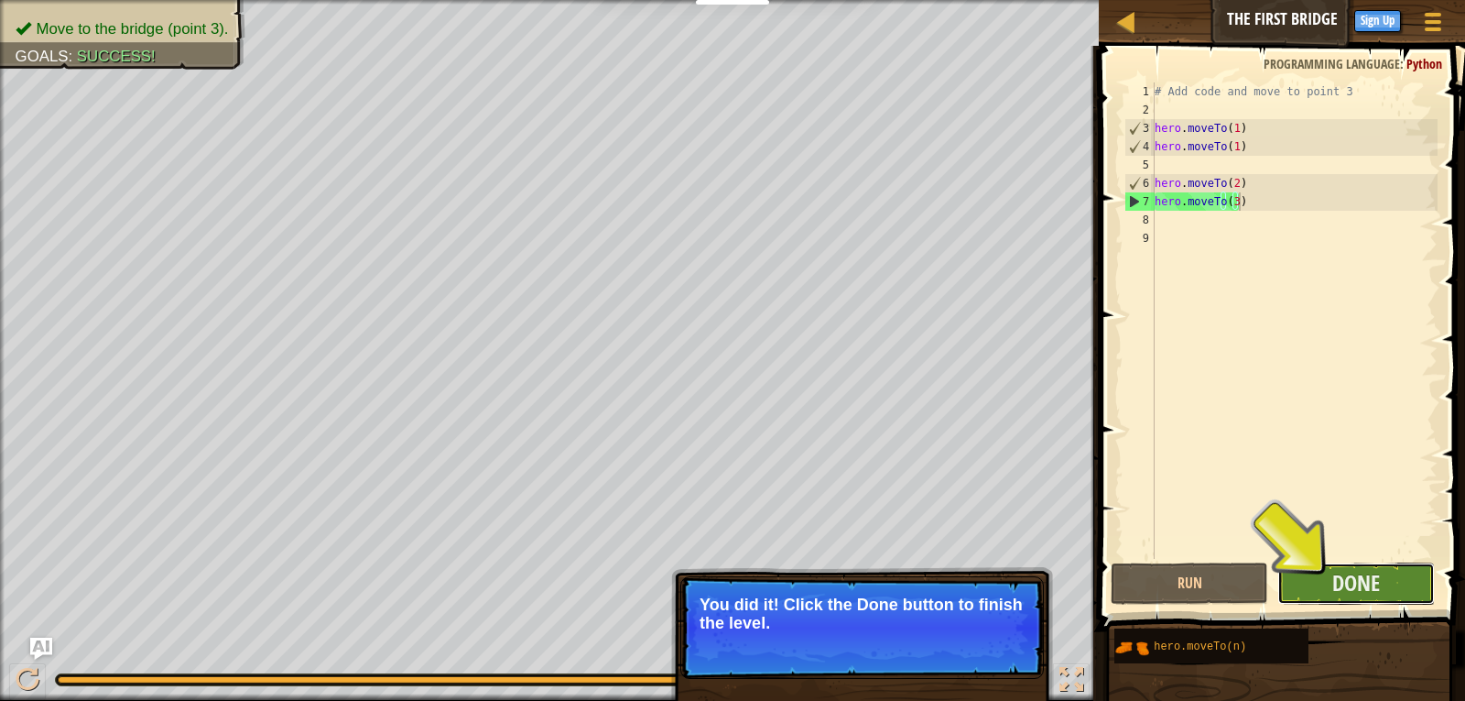
click at [1352, 567] on button "Done" at bounding box center [1356, 583] width 158 height 42
